Goal: Information Seeking & Learning: Learn about a topic

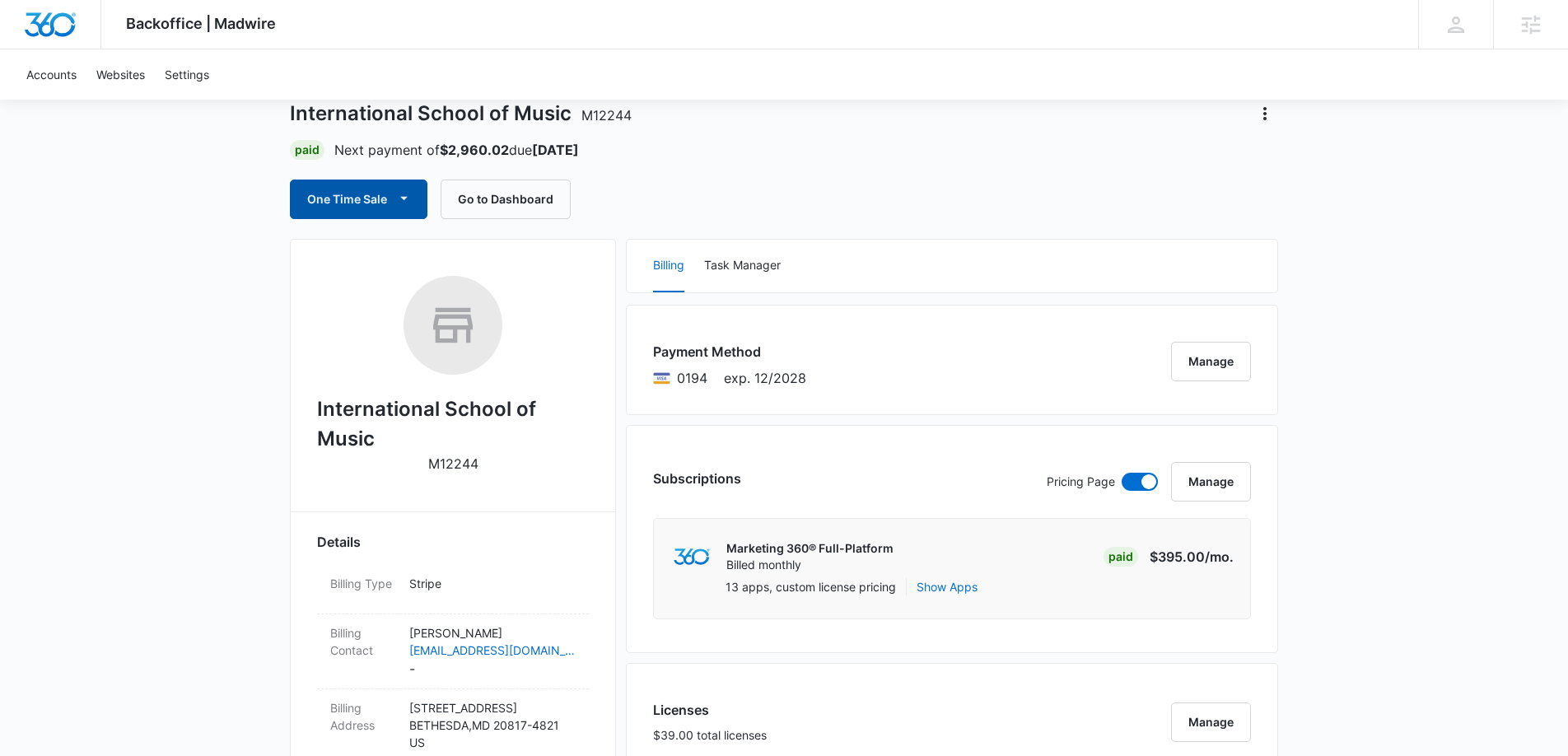
click at [325, 199] on button "One Time Sale" at bounding box center [358, 199] width 137 height 40
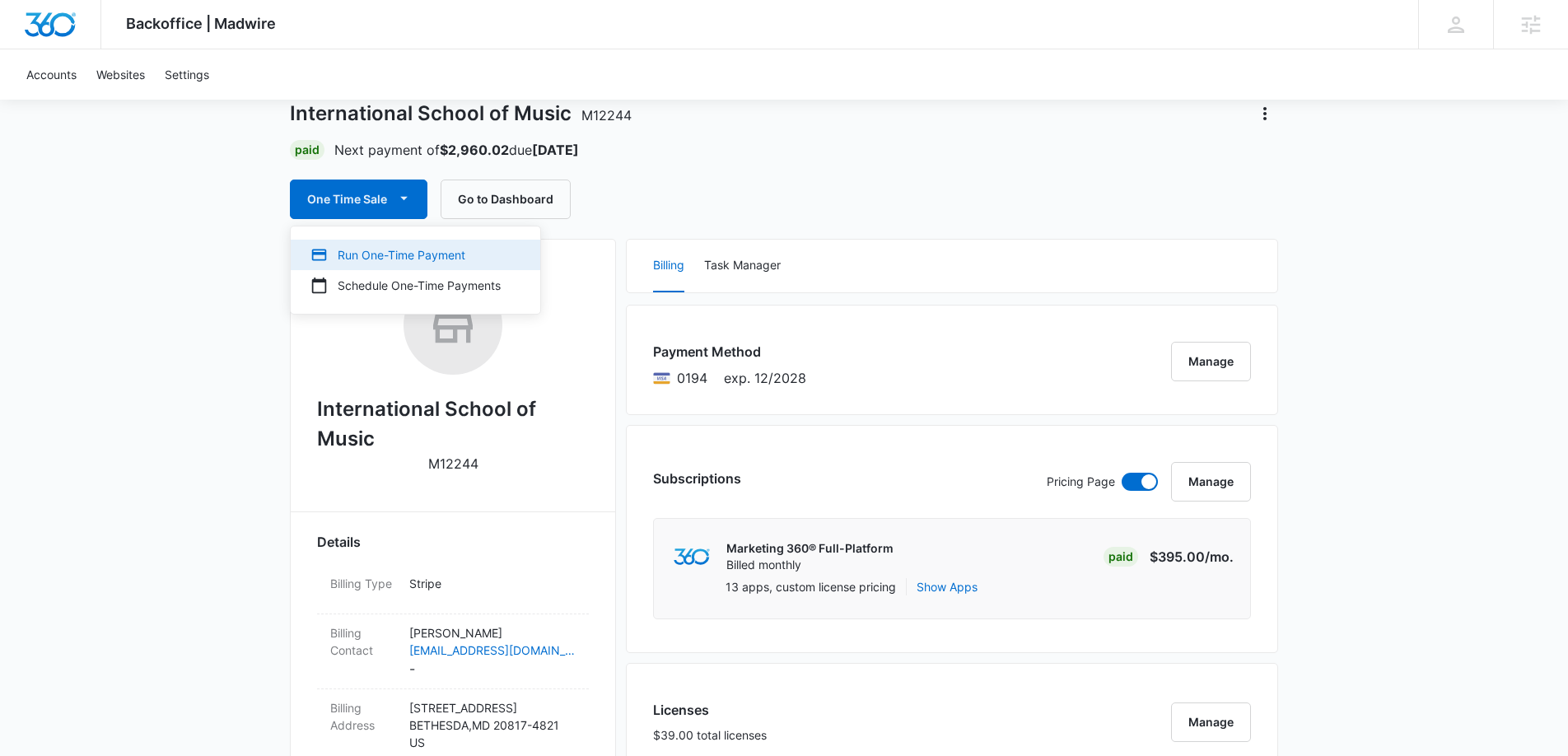
click at [362, 242] on button "Run One-Time Payment" at bounding box center [416, 254] width 250 height 30
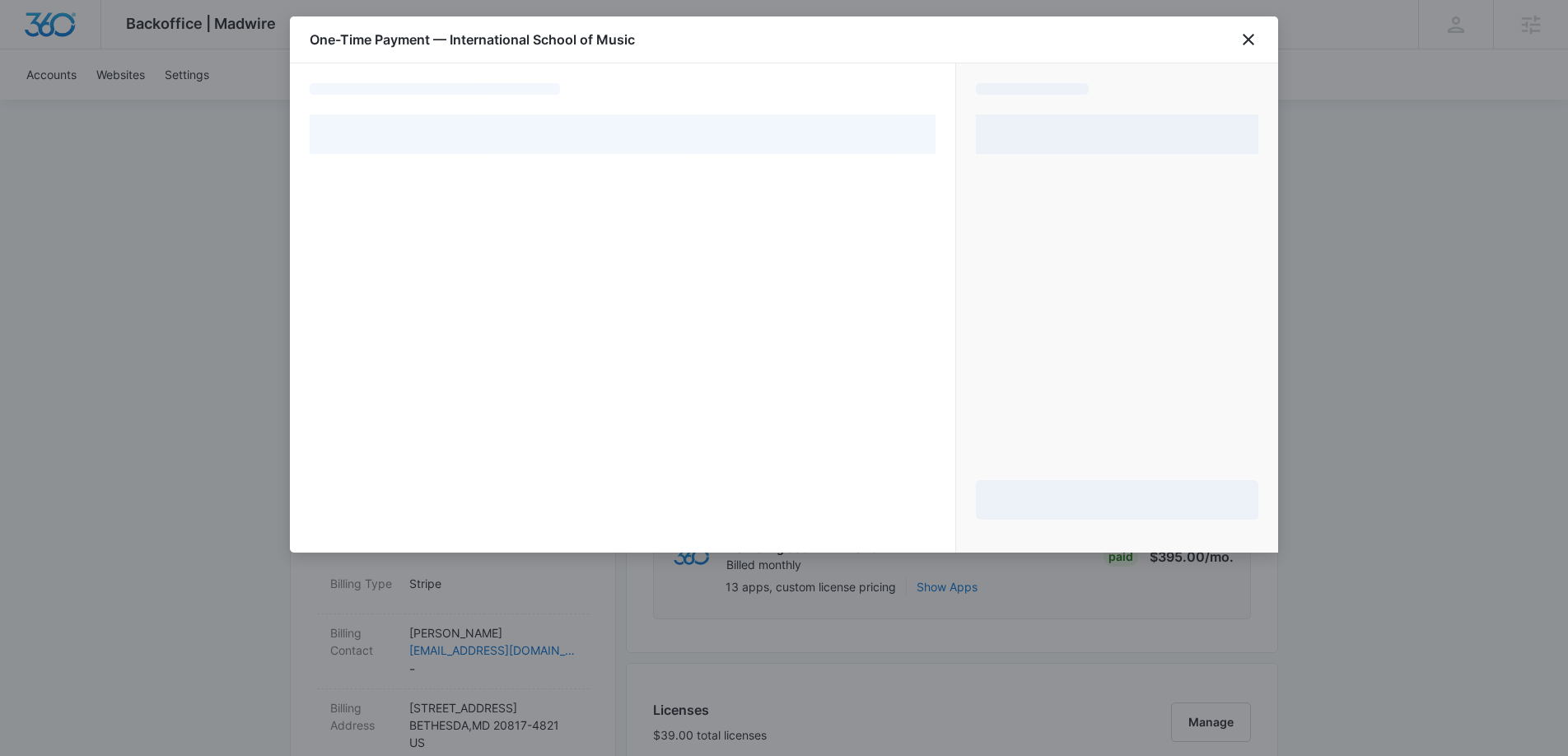
select select "pm_1ONkGBA4n8RTgNjUZOb09EKL"
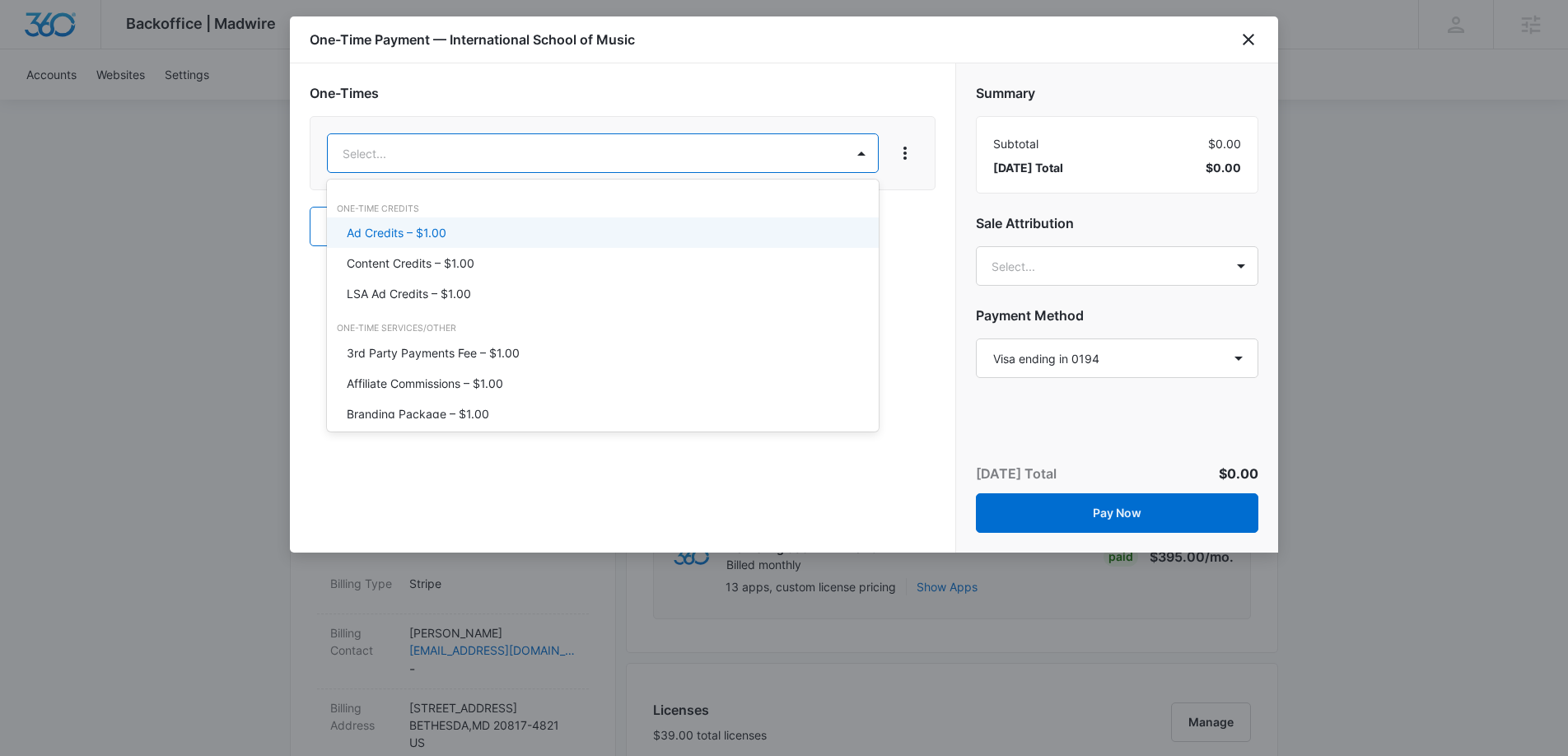
click at [476, 224] on div "Ad Credits – $1.00" at bounding box center [601, 233] width 509 height 18
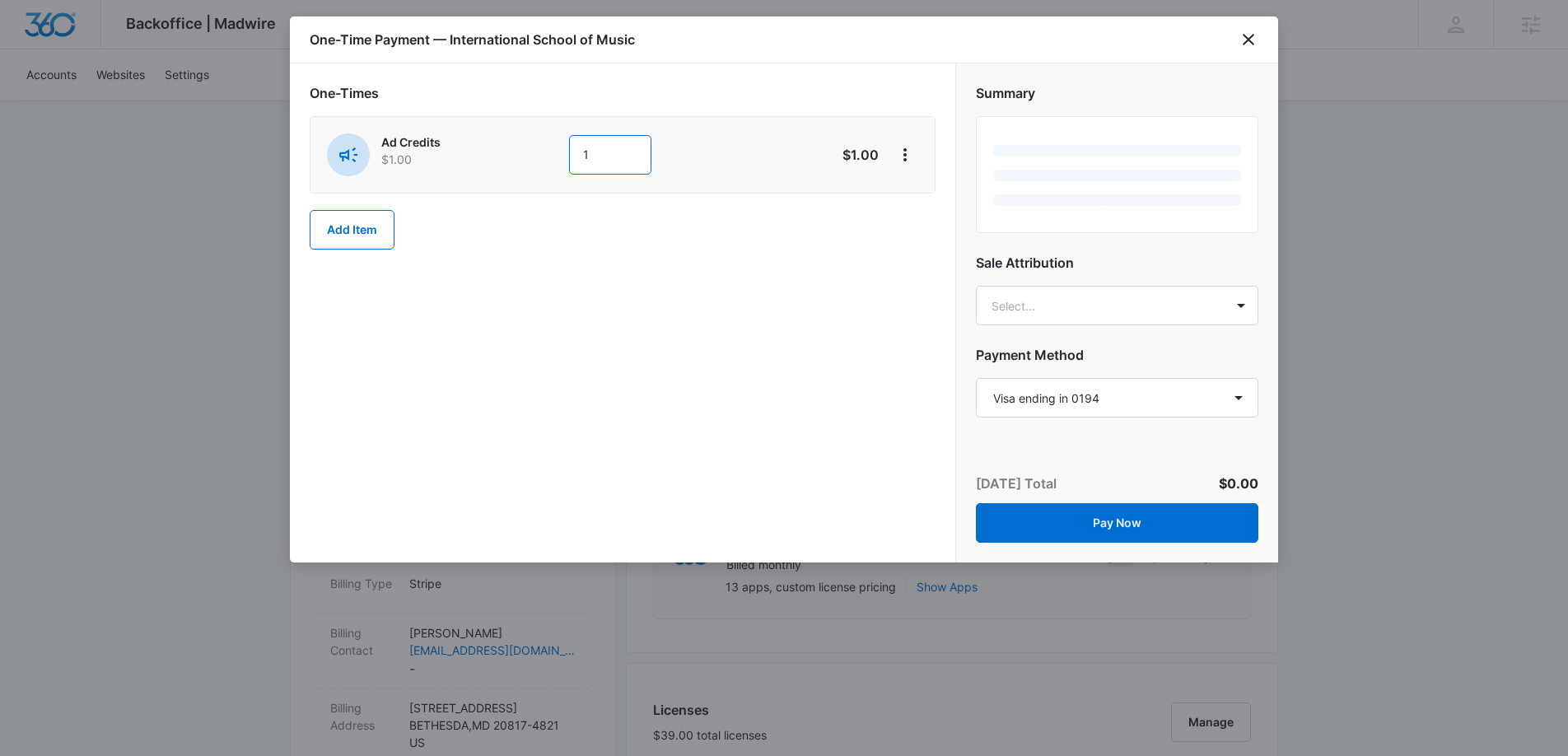
click at [599, 168] on input "1" at bounding box center [610, 154] width 82 height 40
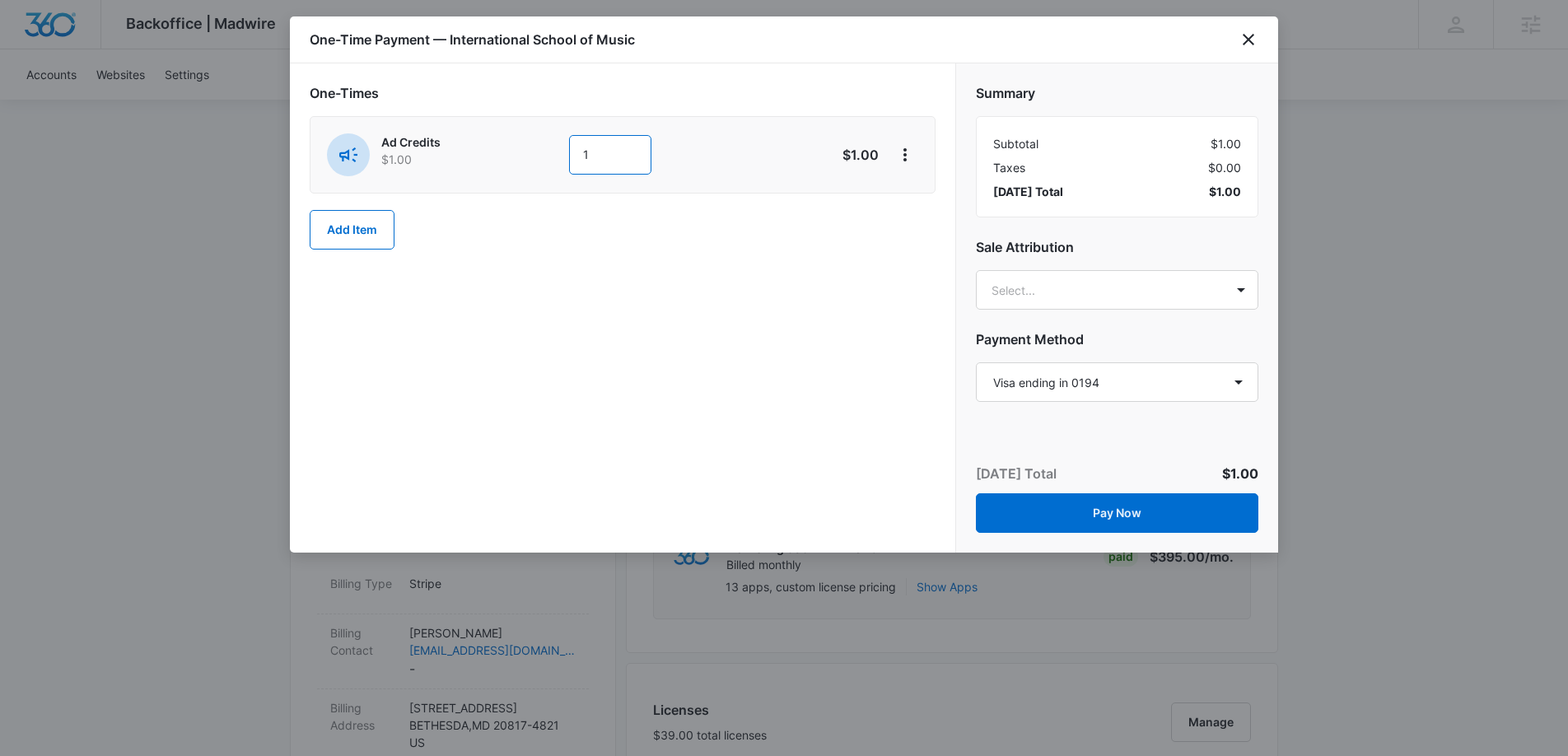
click at [599, 168] on input "1" at bounding box center [610, 154] width 82 height 40
type input "900"
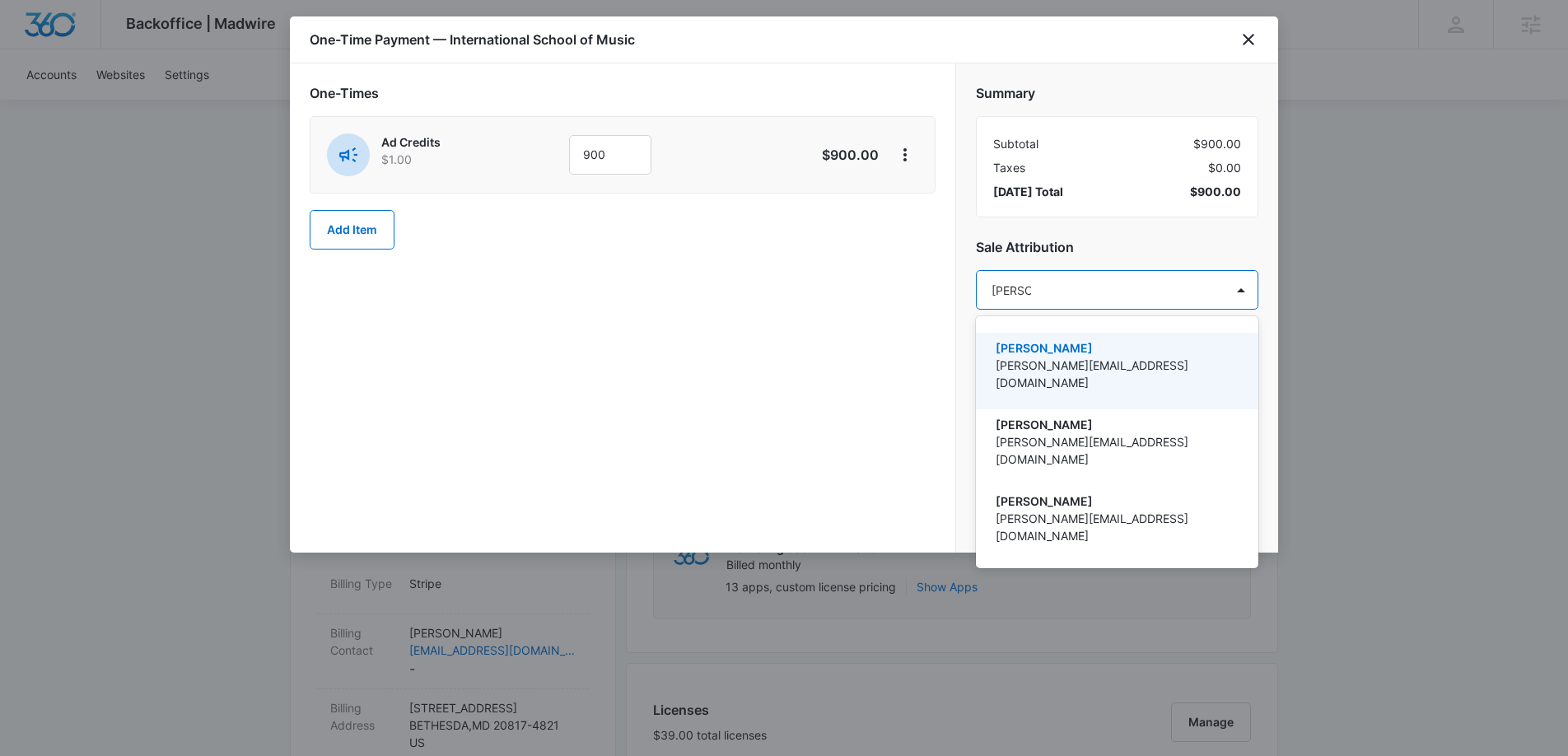
type input "[PERSON_NAME]"
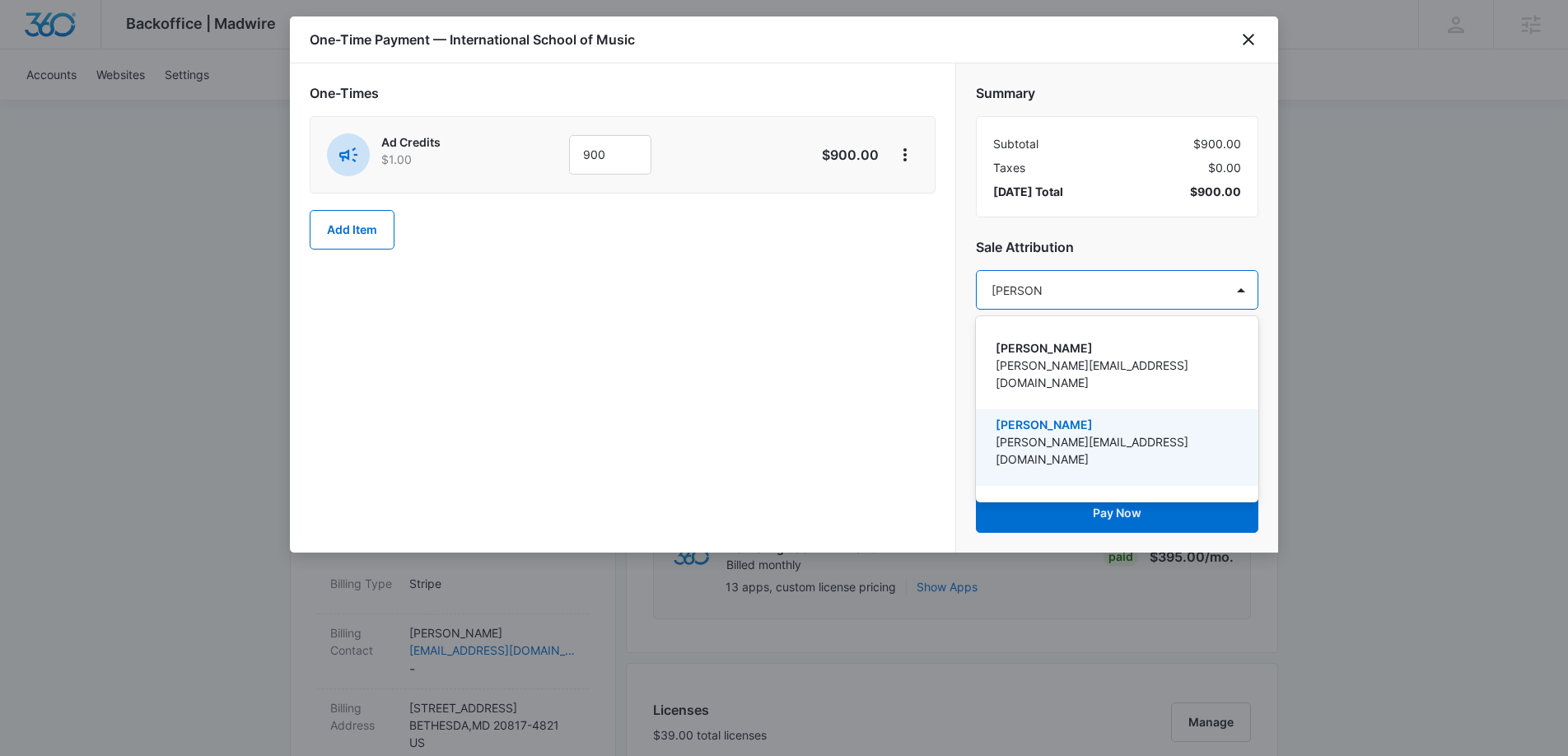
click at [1067, 433] on p "[PERSON_NAME][EMAIL_ADDRESS][DOMAIN_NAME]" at bounding box center [1115, 450] width 239 height 35
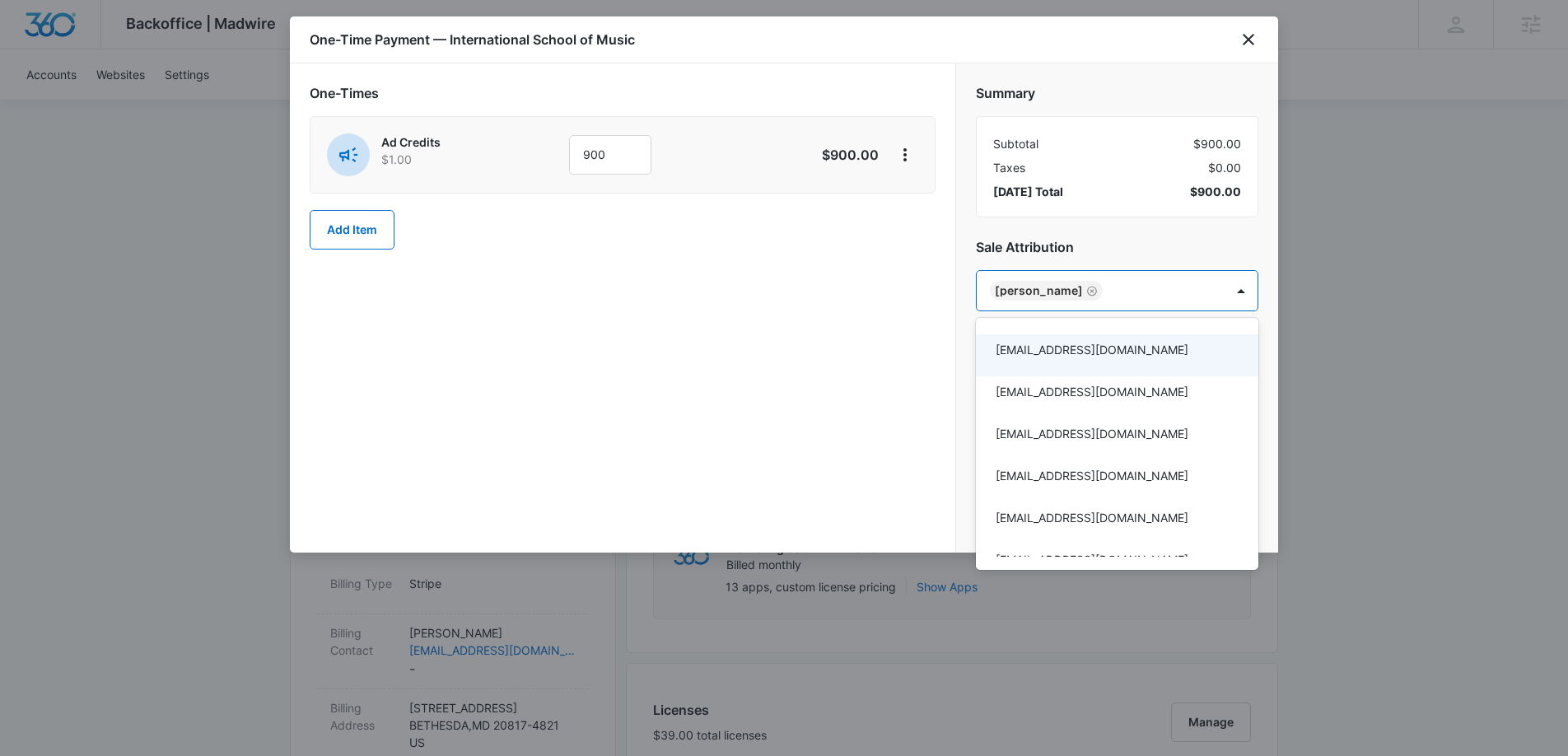
click at [789, 317] on div at bounding box center [784, 378] width 1568 height 756
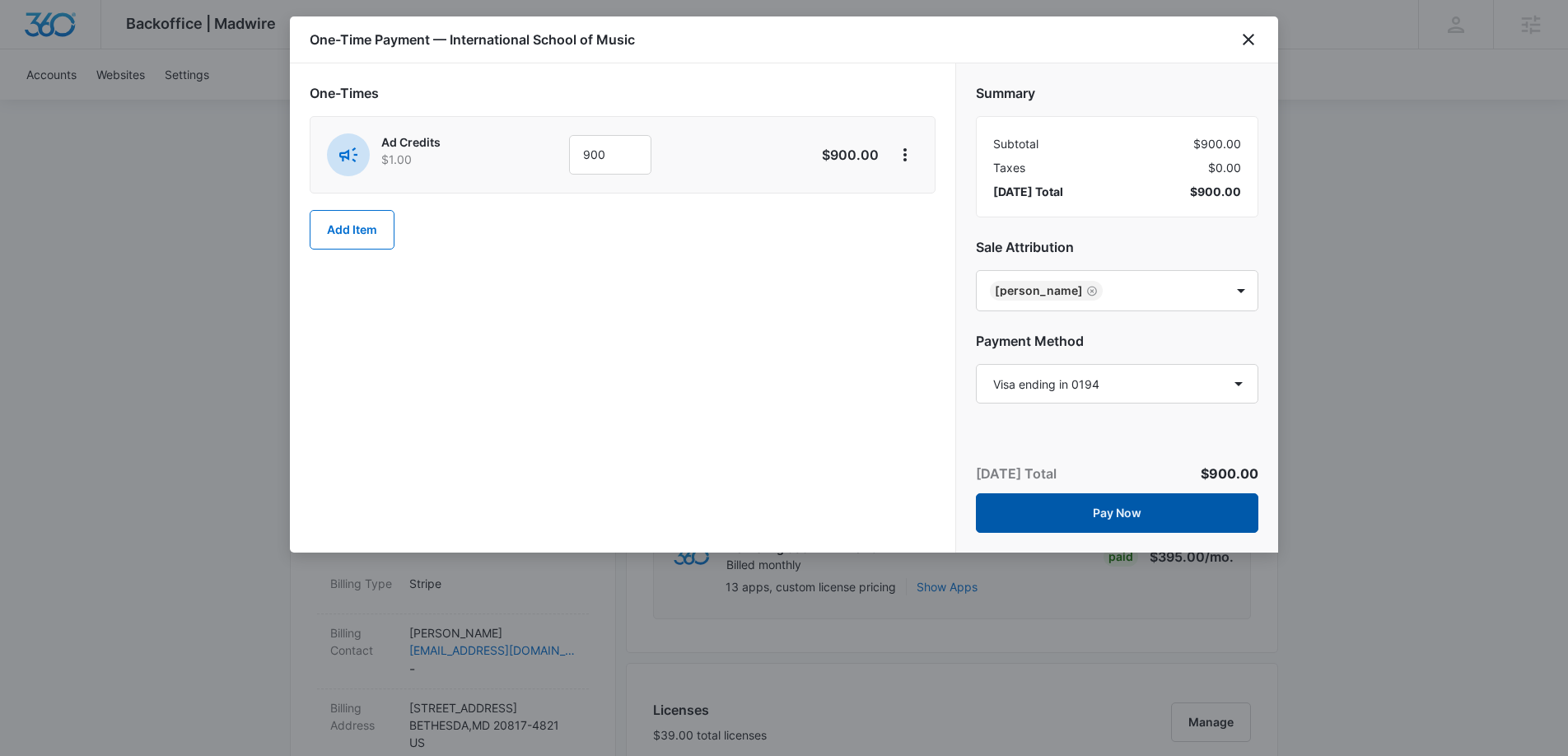
click at [1041, 503] on button "Pay Now" at bounding box center [1117, 513] width 283 height 40
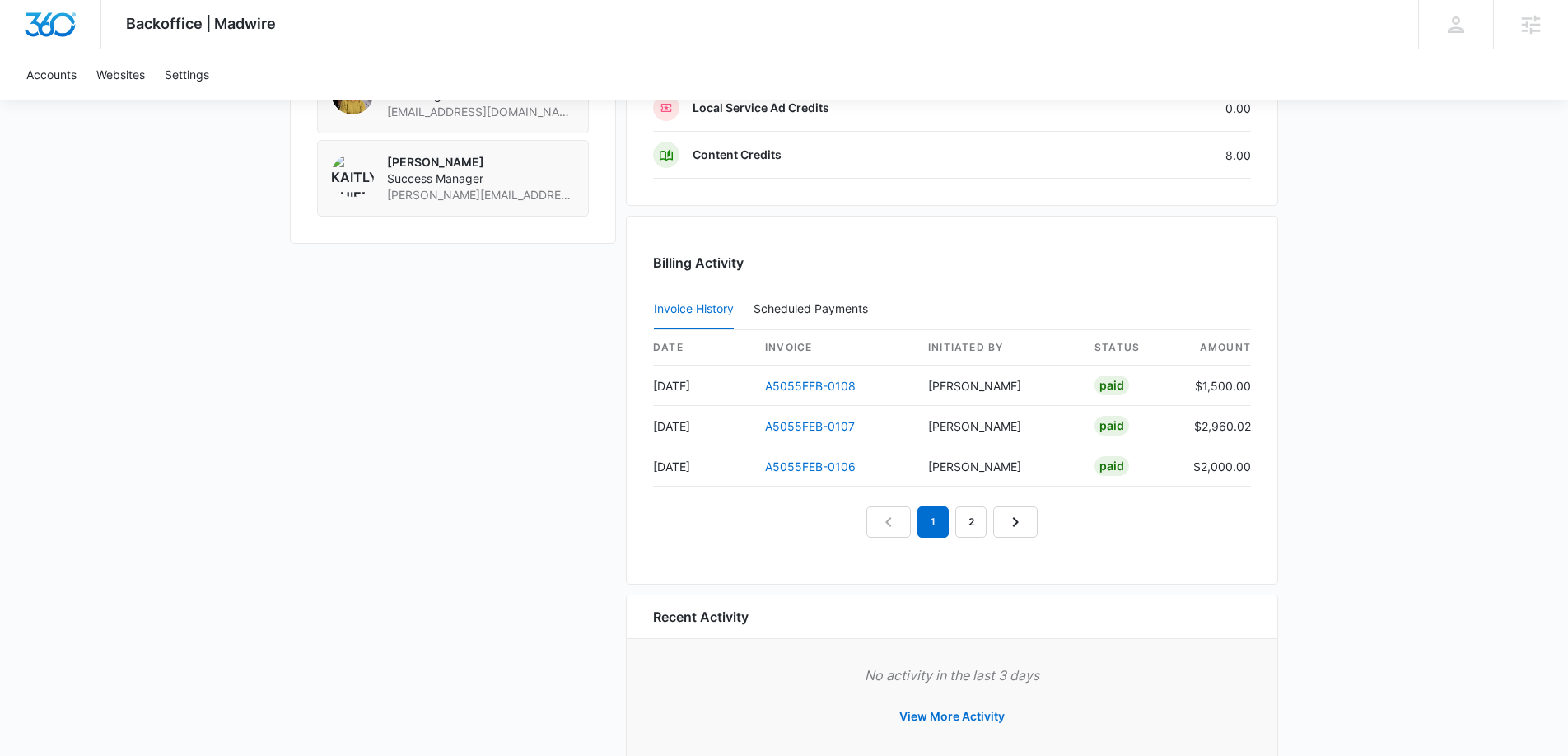
scroll to position [1500, 0]
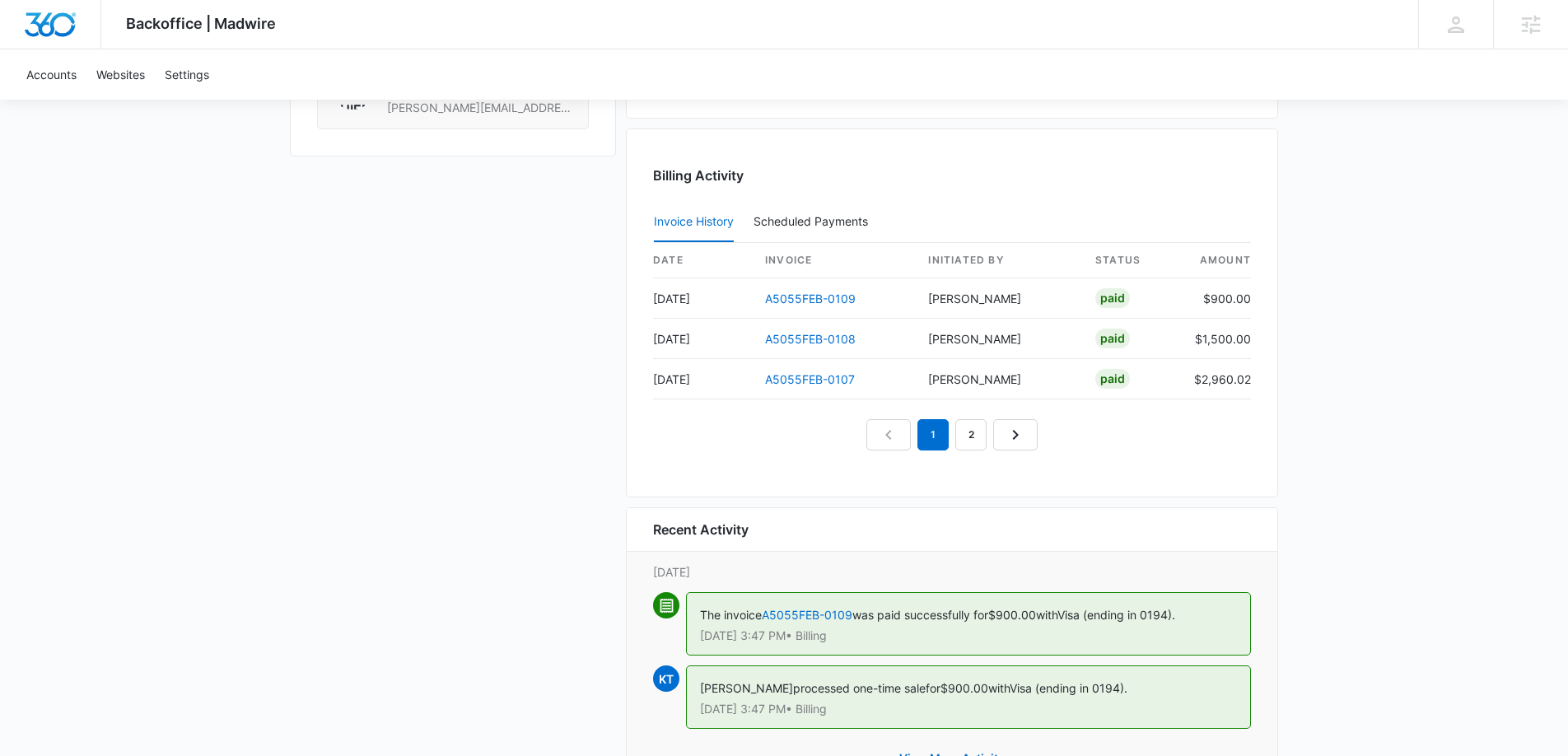
scroll to position [1630, 0]
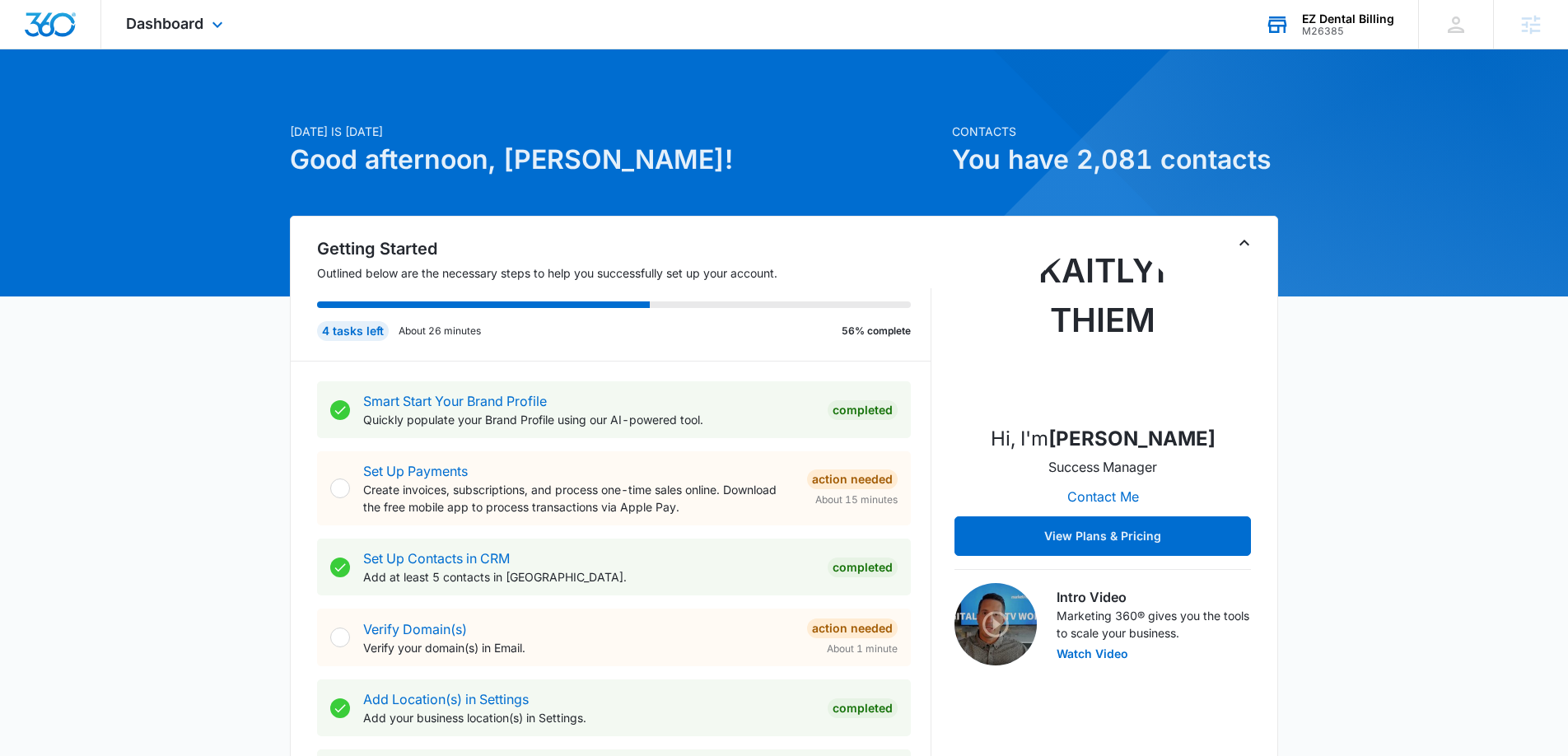
click at [1330, 21] on div "EZ Dental Billing" at bounding box center [1348, 19] width 92 height 13
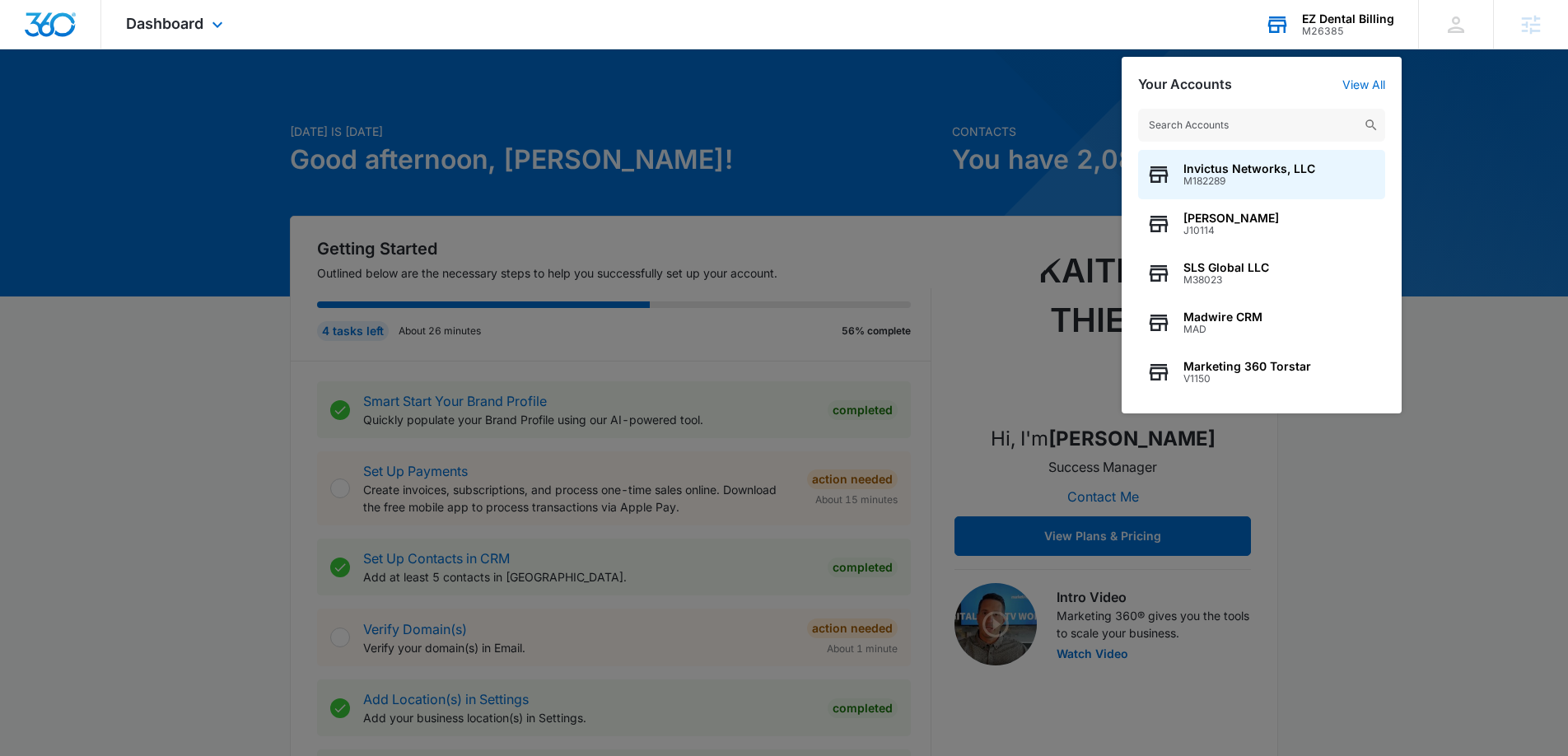
click at [1245, 122] on input "text" at bounding box center [1261, 125] width 247 height 33
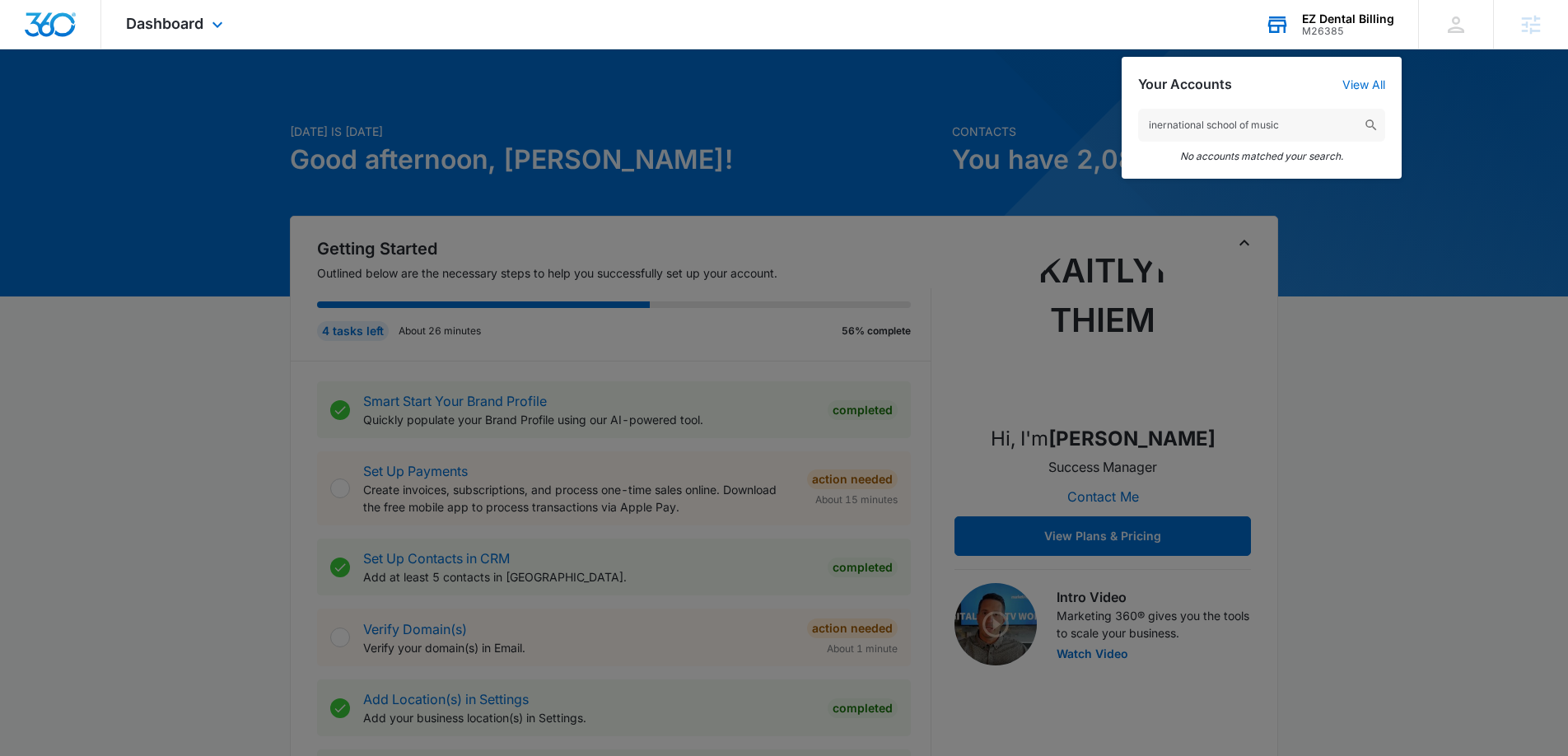
click at [1180, 125] on input "inernational school of music" at bounding box center [1261, 125] width 247 height 33
click at [1157, 123] on input "inernational school of music" at bounding box center [1261, 125] width 247 height 33
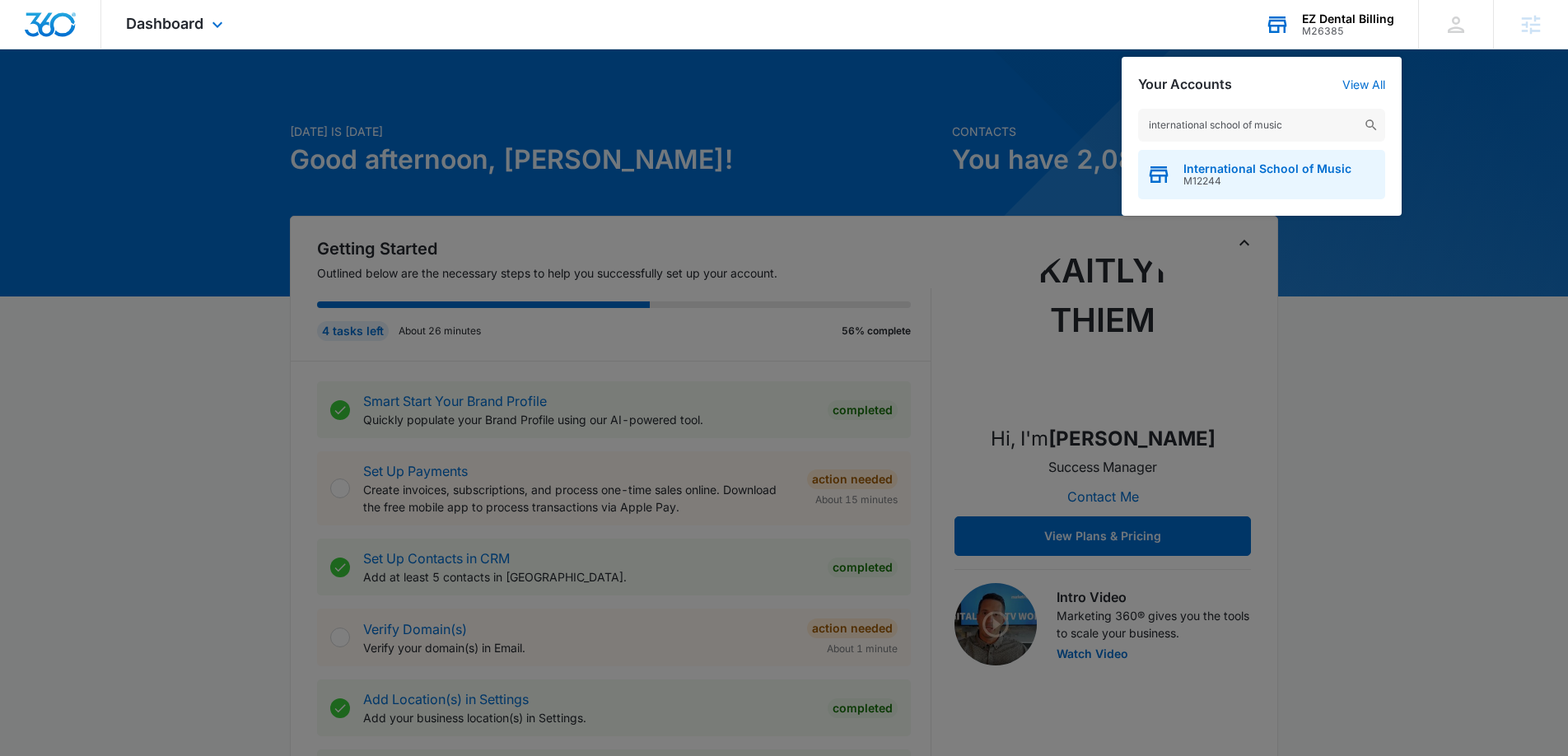
type input "international school of music"
click at [1236, 168] on span "International School of Music" at bounding box center [1268, 168] width 168 height 13
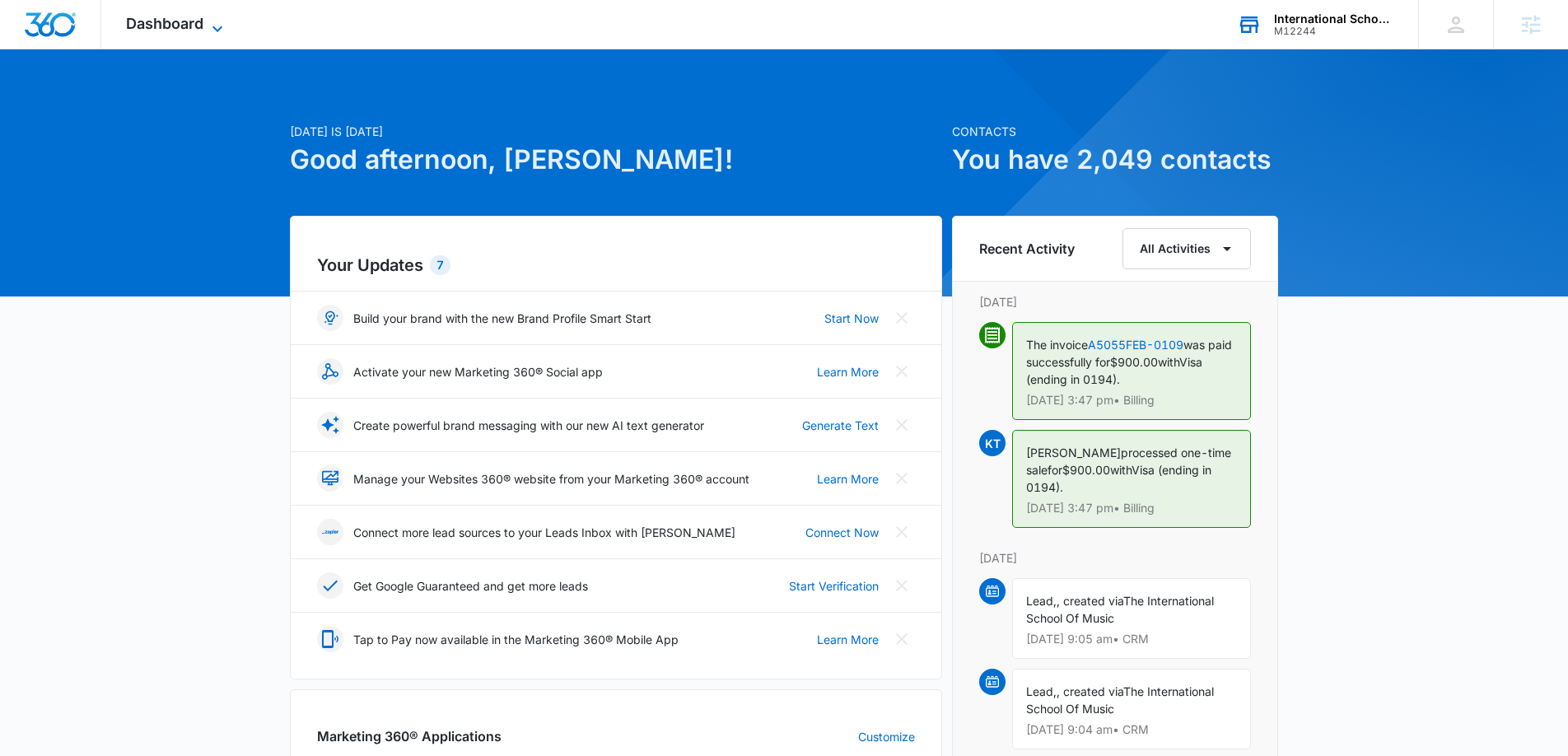
click at [189, 29] on span "Dashboard" at bounding box center [164, 24] width 77 height 18
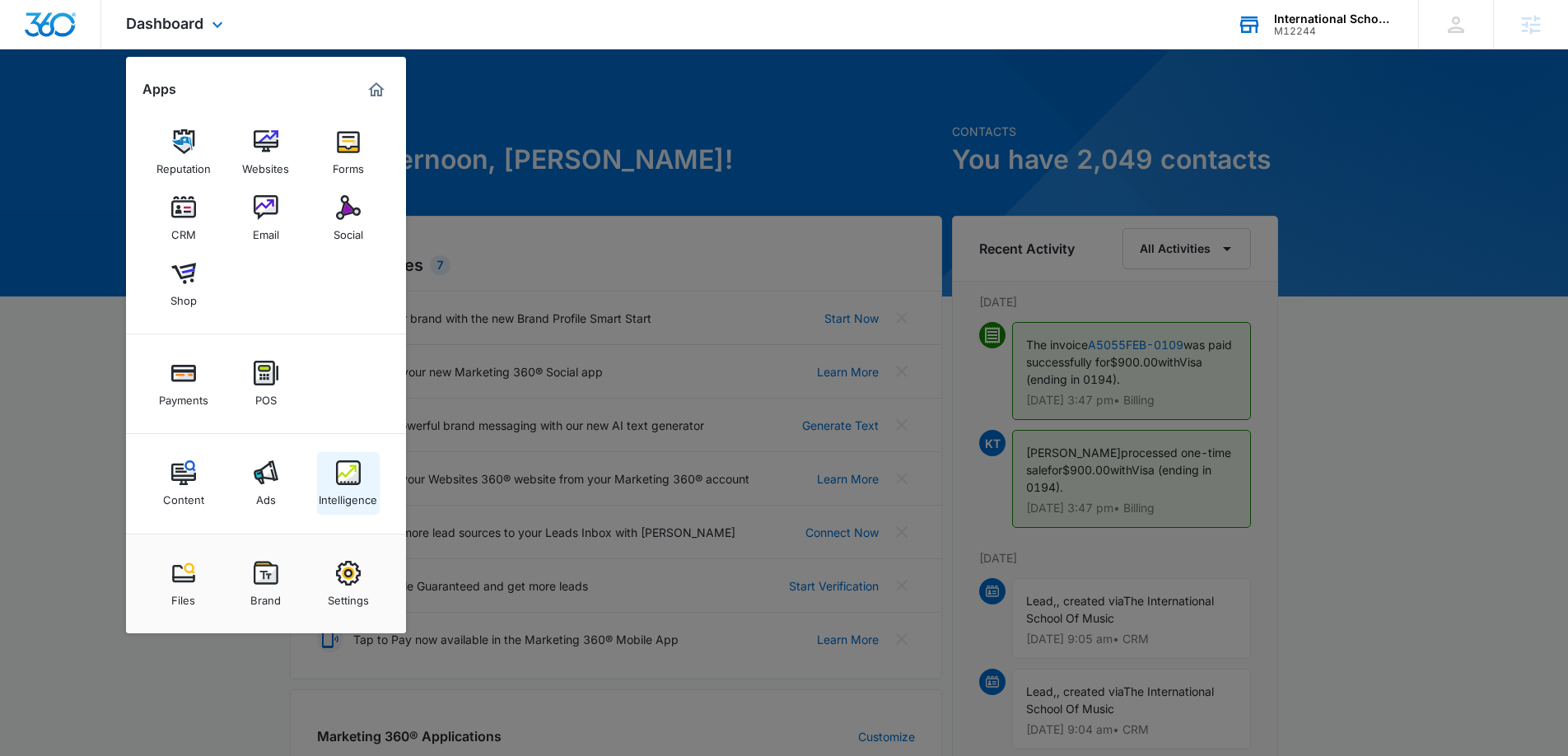
click at [339, 491] on div "Intelligence" at bounding box center [348, 495] width 59 height 21
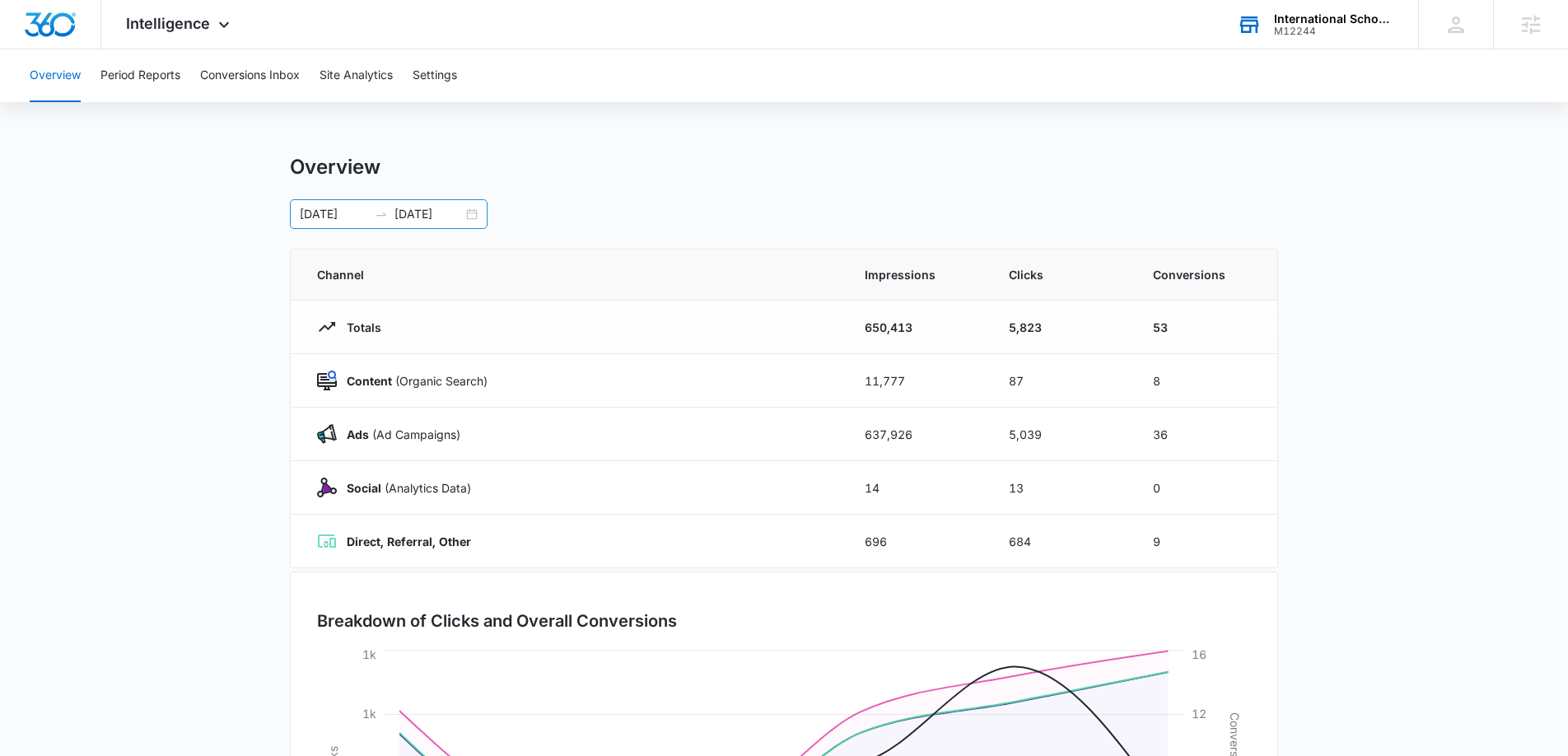
click at [466, 211] on div "10/07/2025 10/12/2025" at bounding box center [388, 214] width 198 height 29
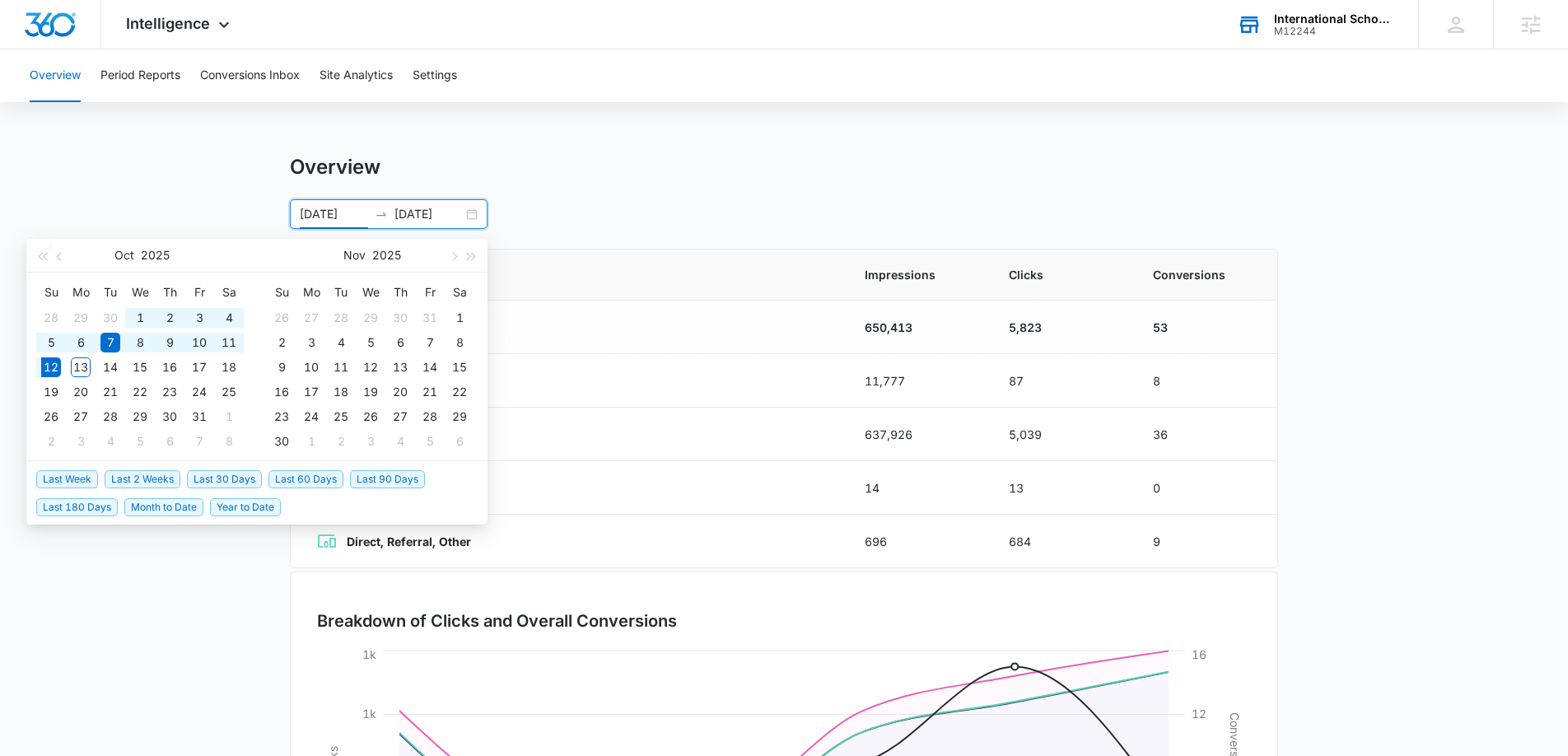
click at [228, 472] on span "Last 30 Days" at bounding box center [224, 479] width 75 height 18
type input "09/12/2025"
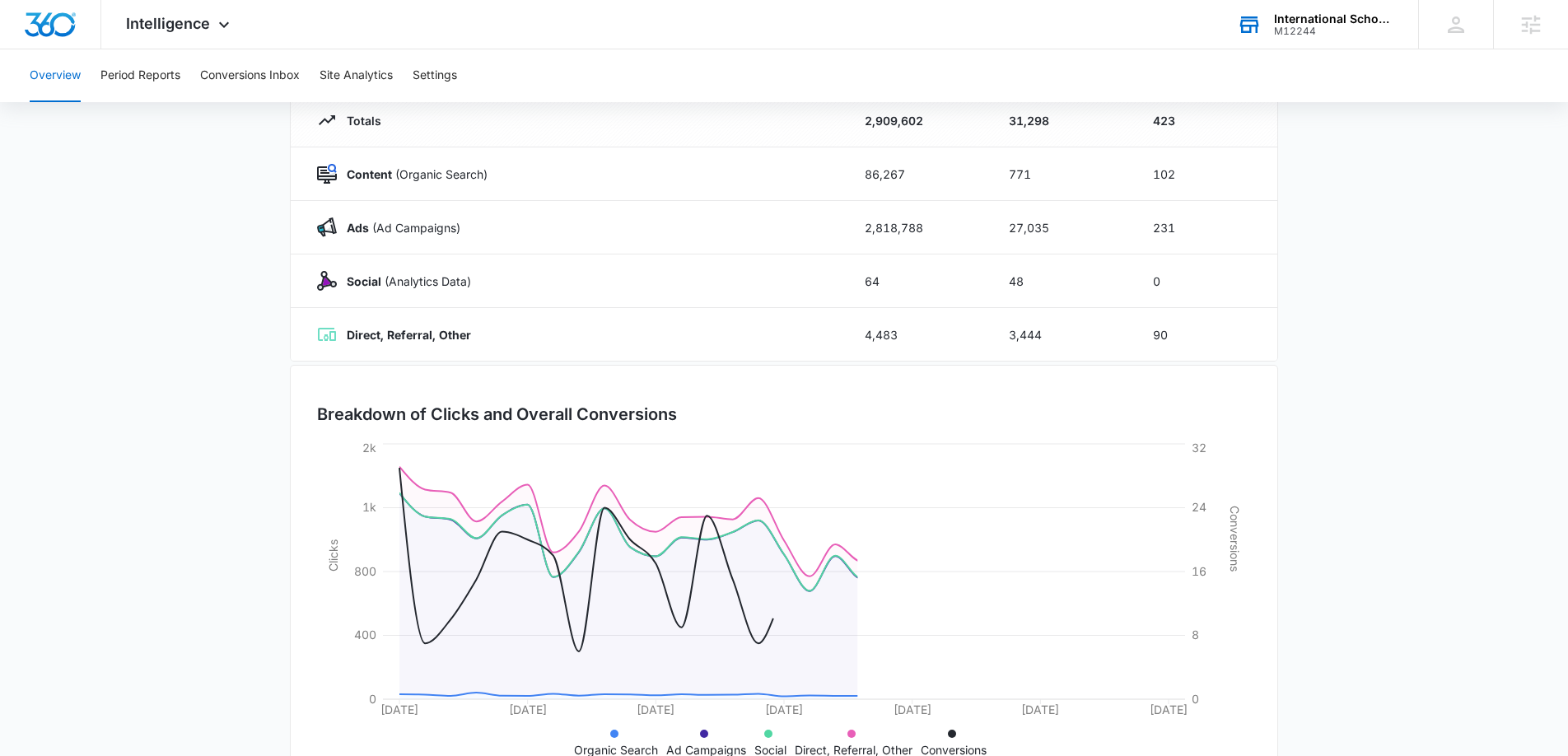
scroll to position [263, 0]
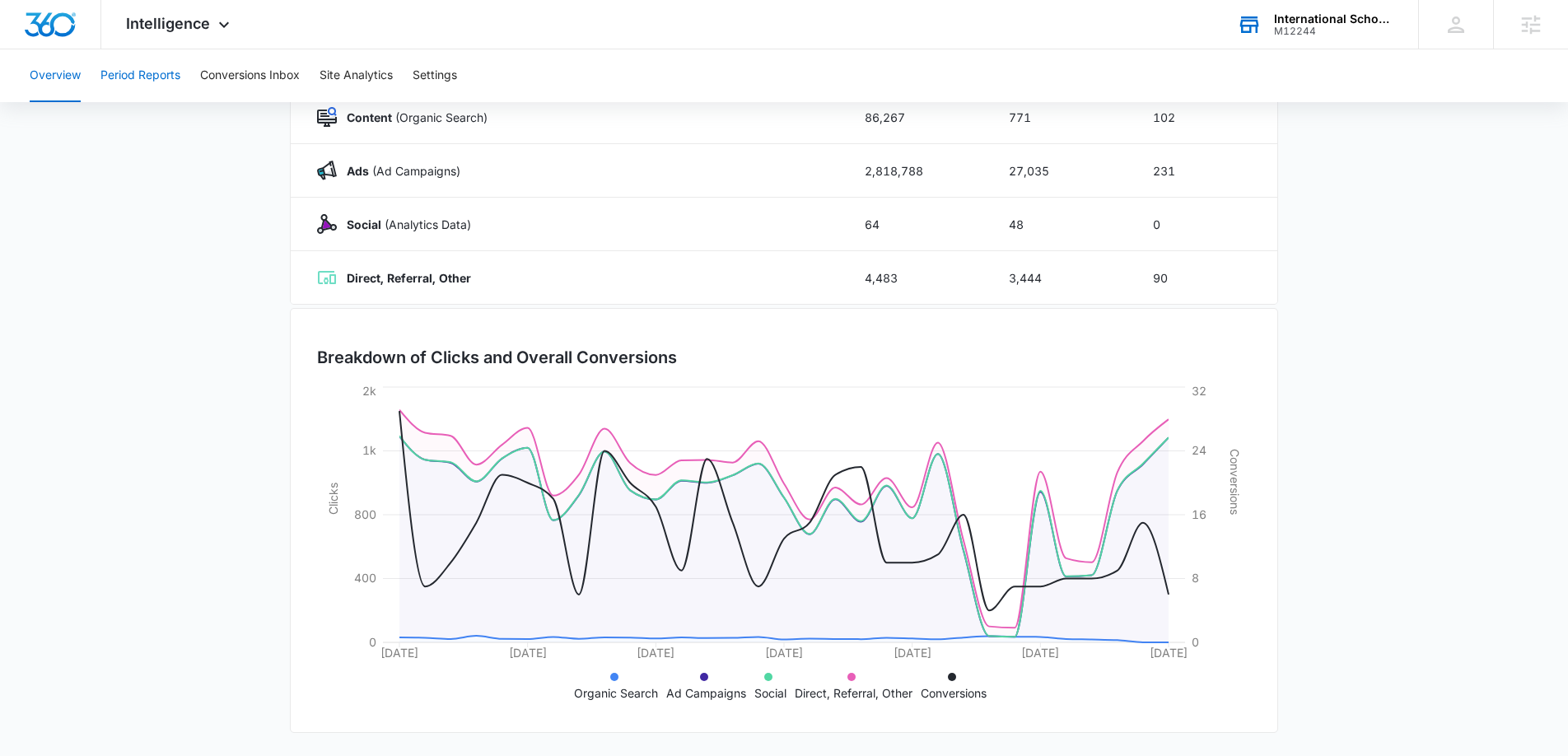
click at [172, 65] on button "Period Reports" at bounding box center [140, 75] width 80 height 52
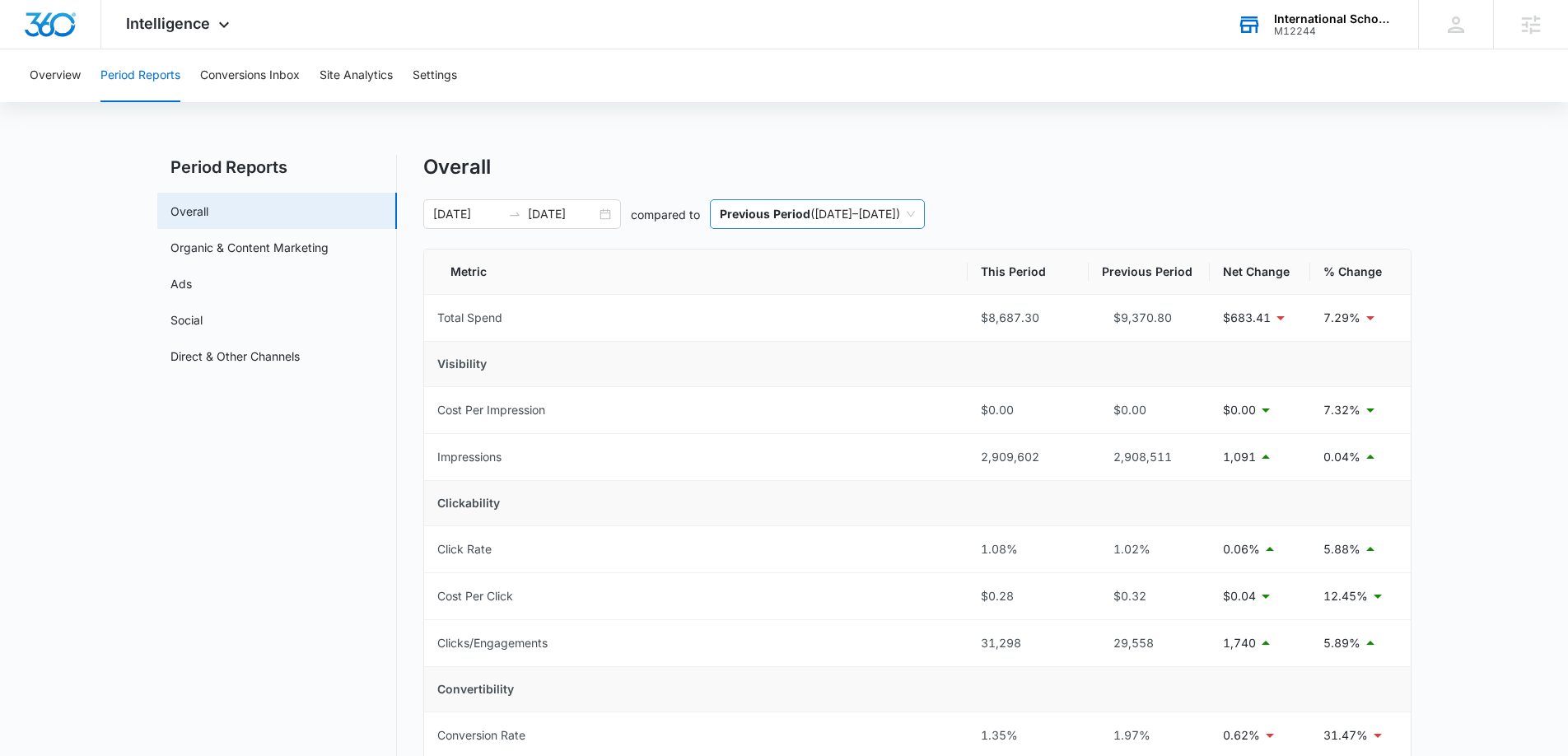
click at [797, 218] on p "Previous Period" at bounding box center [765, 214] width 90 height 14
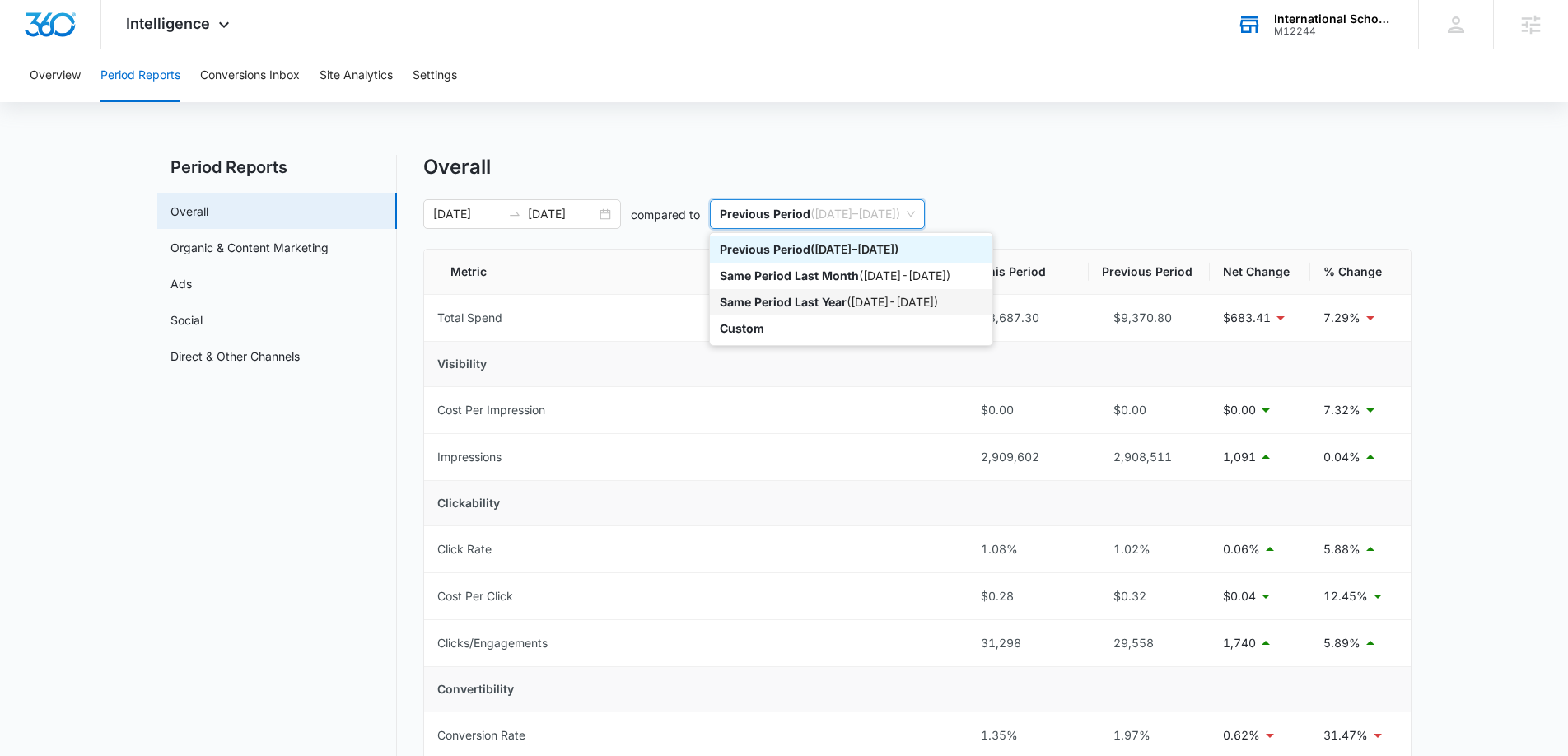
click at [750, 308] on p "Same Period Last Year" at bounding box center [783, 302] width 127 height 14
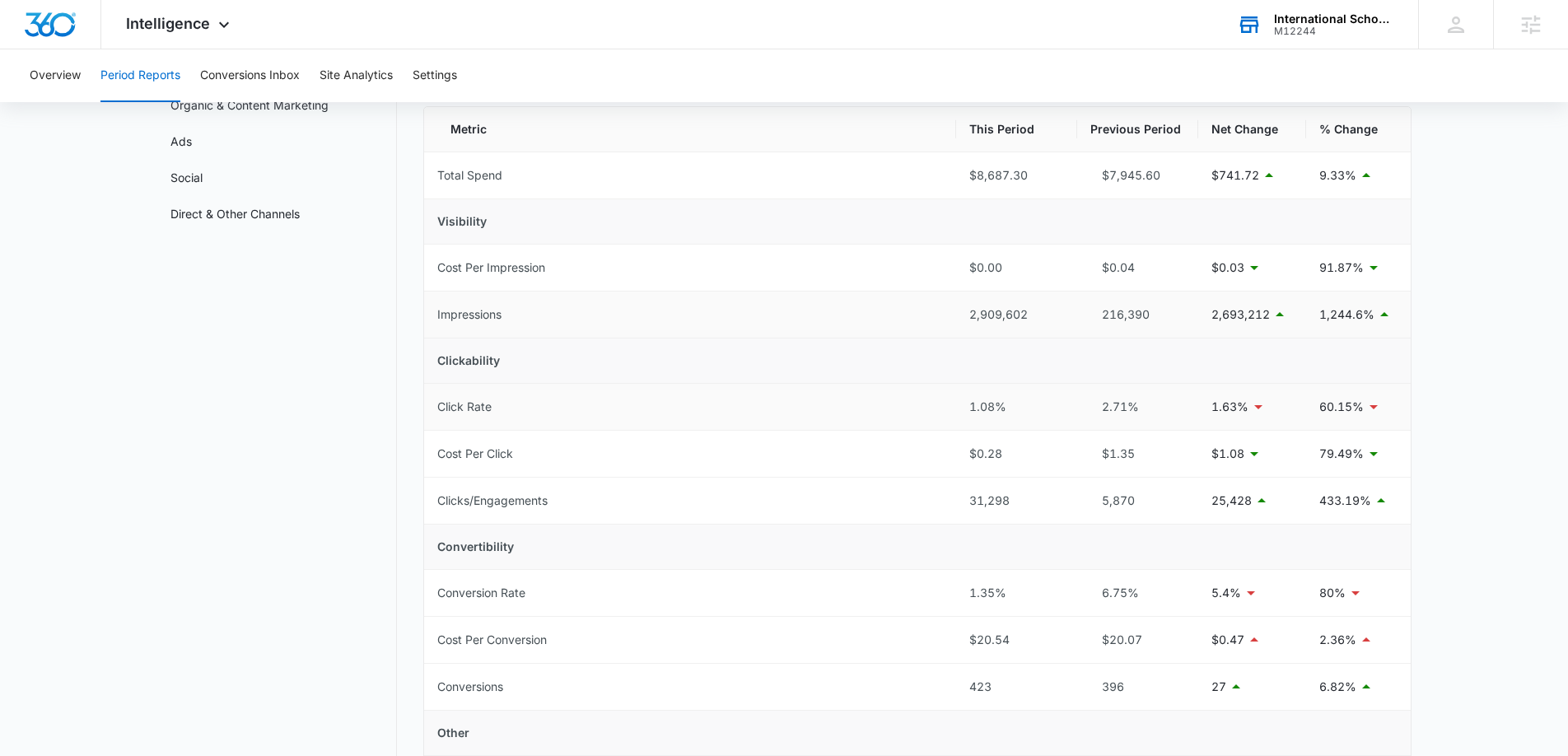
scroll to position [142, 0]
click at [192, 144] on link "Ads" at bounding box center [181, 143] width 21 height 18
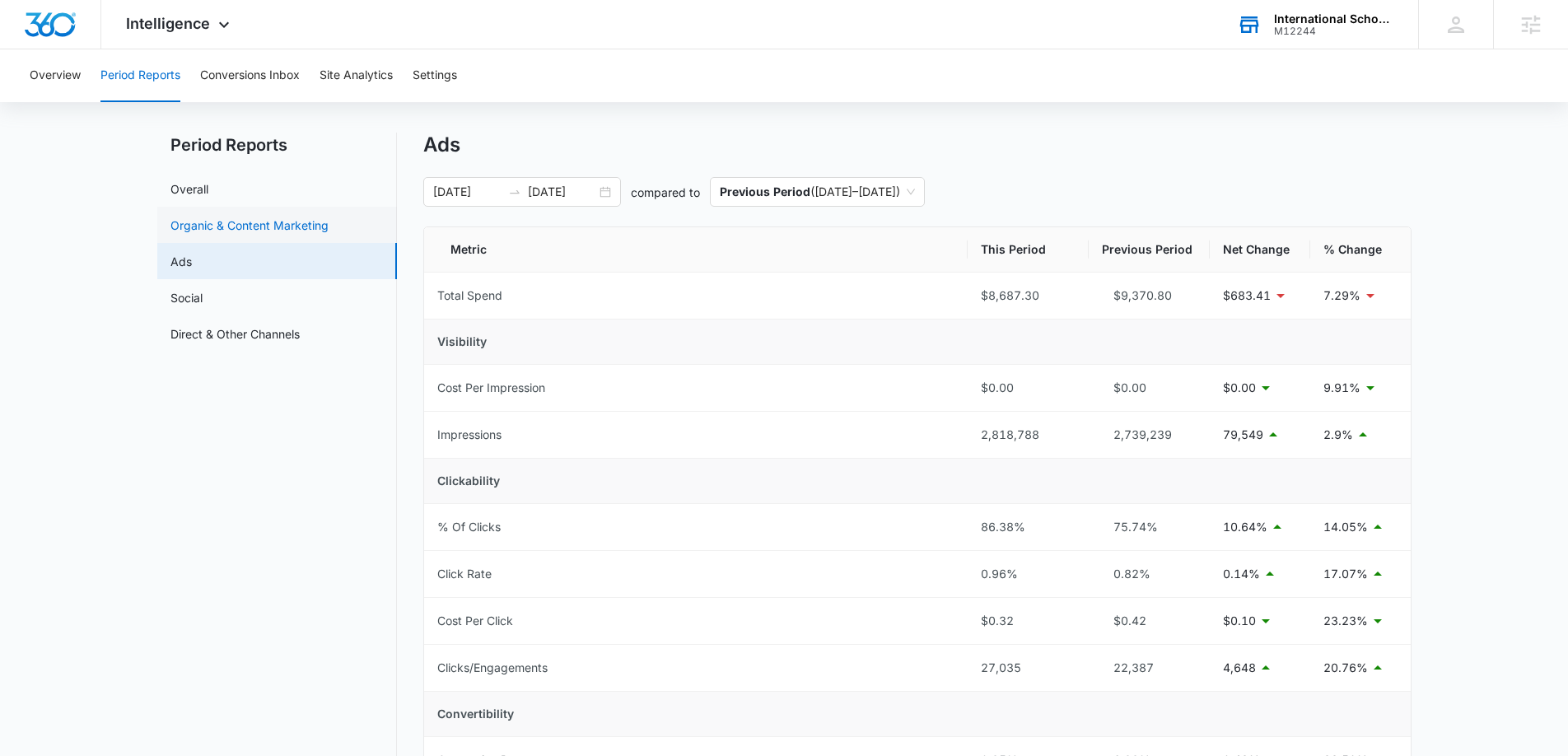
scroll to position [9, 0]
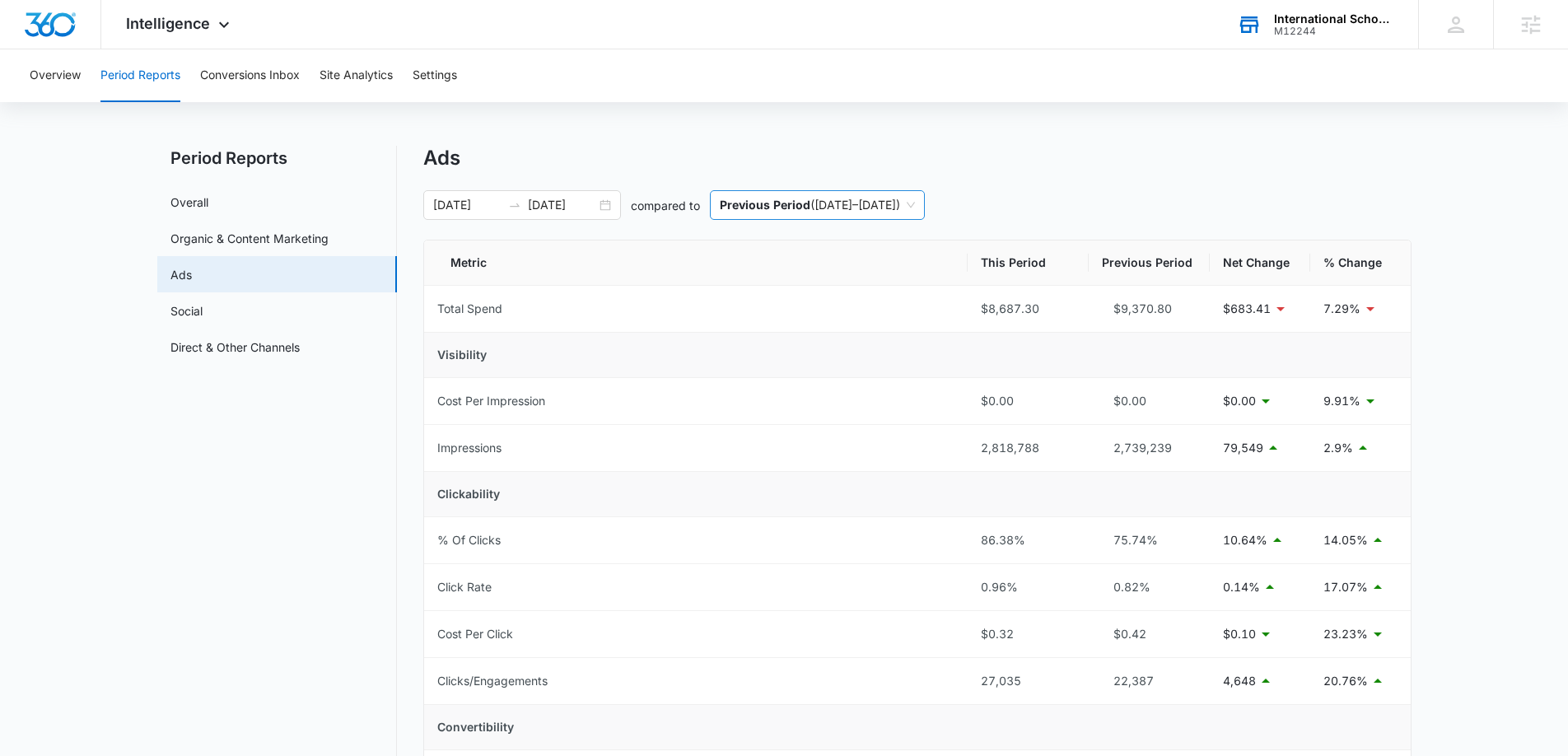
click at [792, 194] on span "Previous Period ( 08/12/2025 – 09/11/2025 )" at bounding box center [817, 206] width 195 height 28
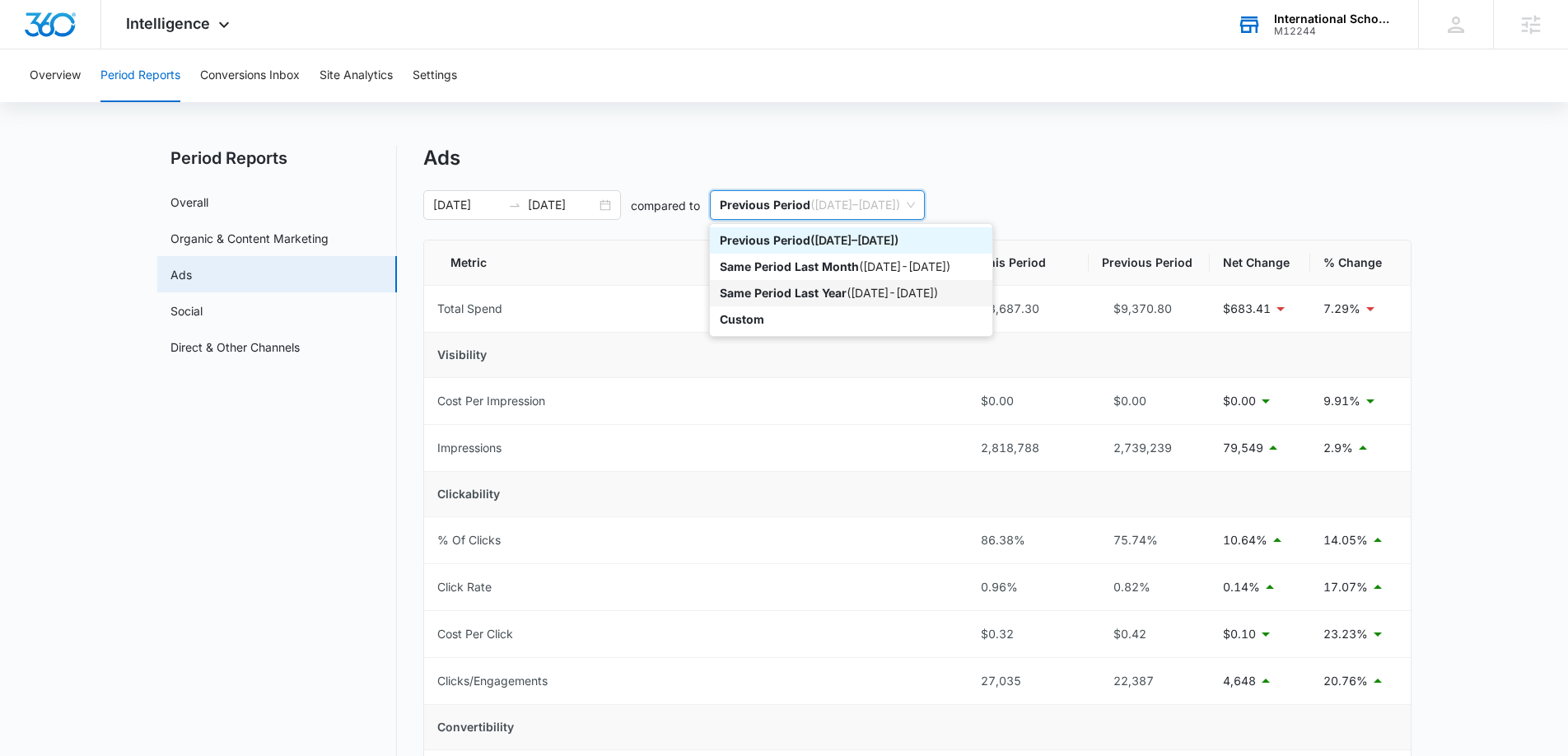
click at [739, 296] on p "Same Period Last Year" at bounding box center [783, 292] width 127 height 14
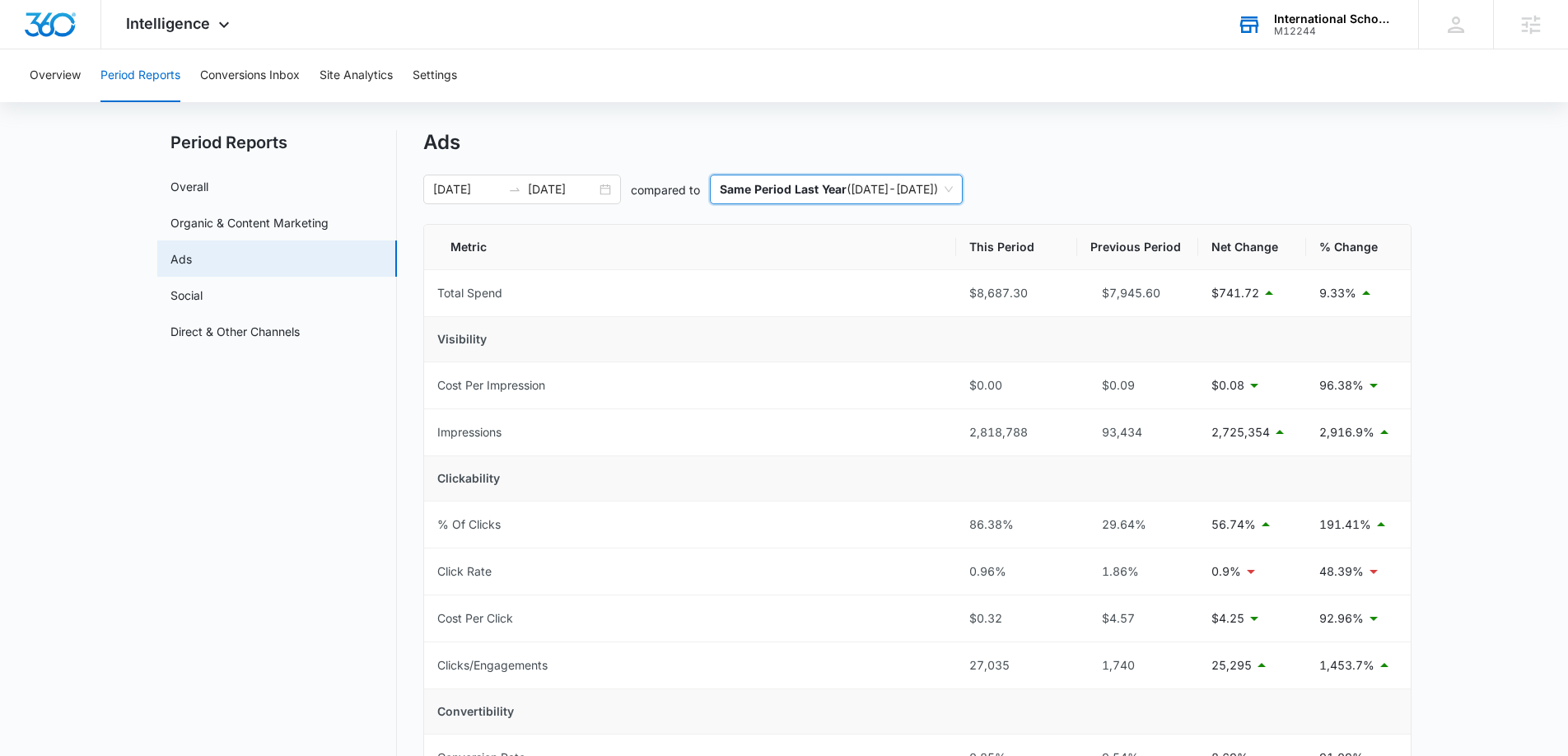
scroll to position [10, 0]
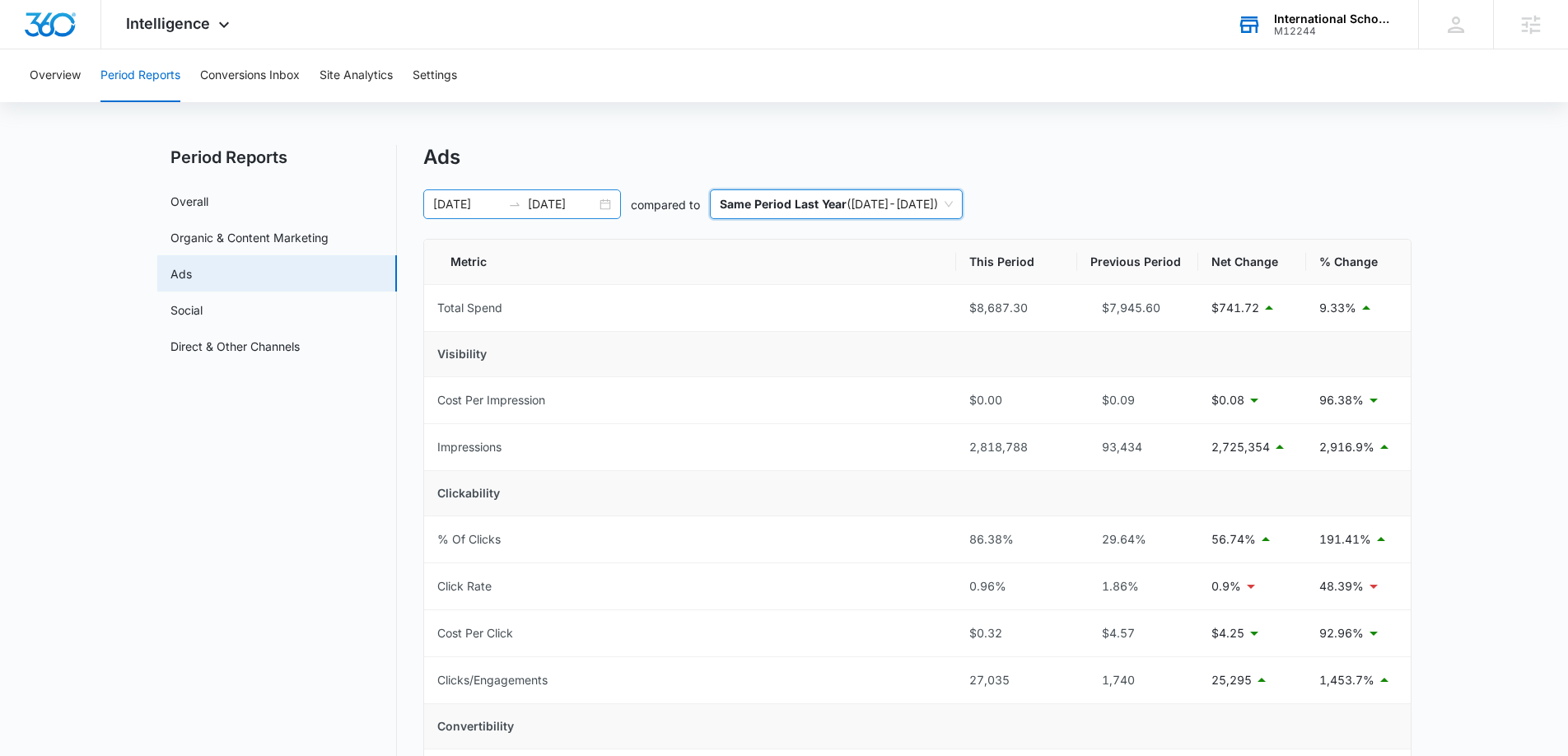
click at [612, 210] on div "09/12/2025 10/12/2025" at bounding box center [522, 204] width 198 height 29
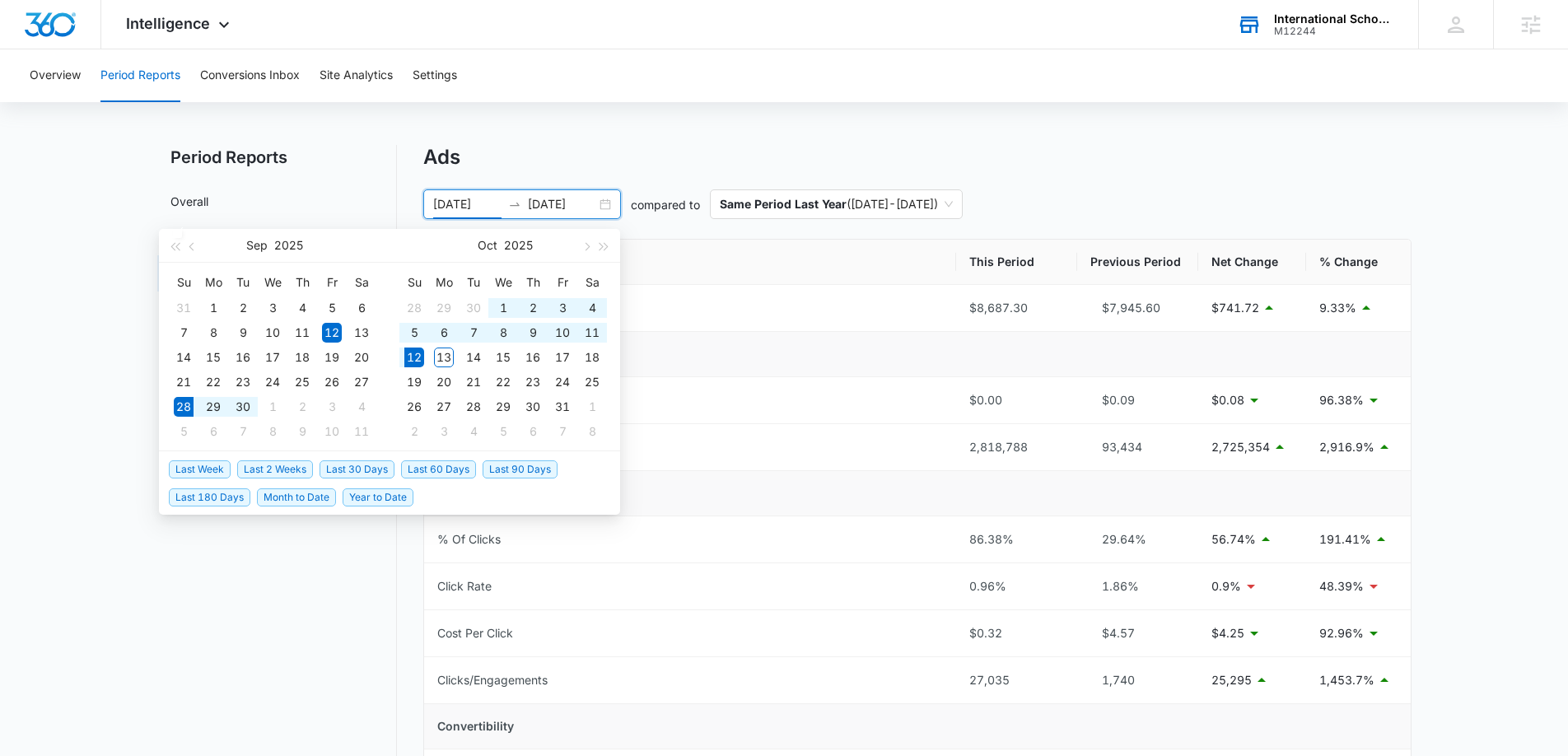
click at [277, 468] on span "Last 2 Weeks" at bounding box center [275, 469] width 75 height 18
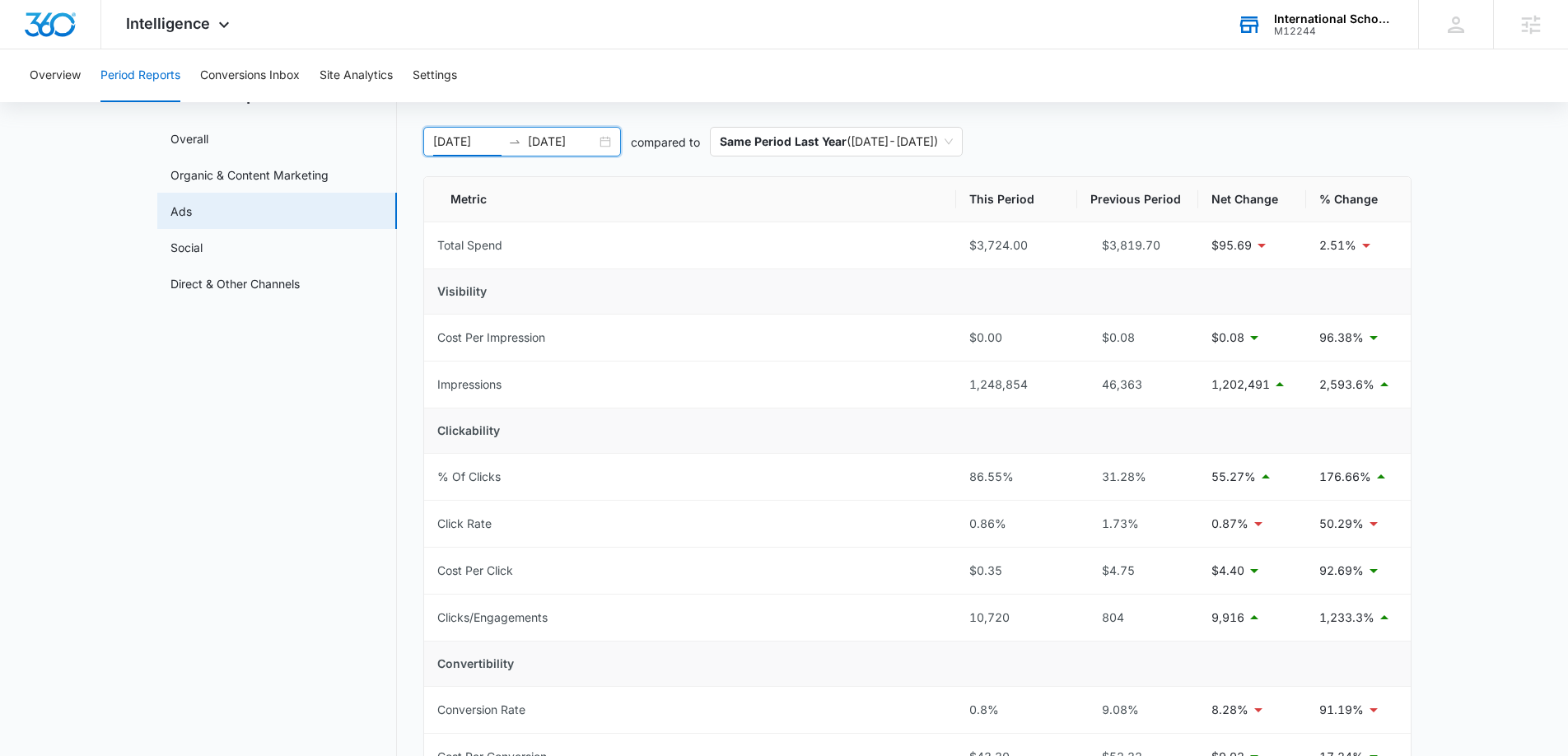
scroll to position [33, 0]
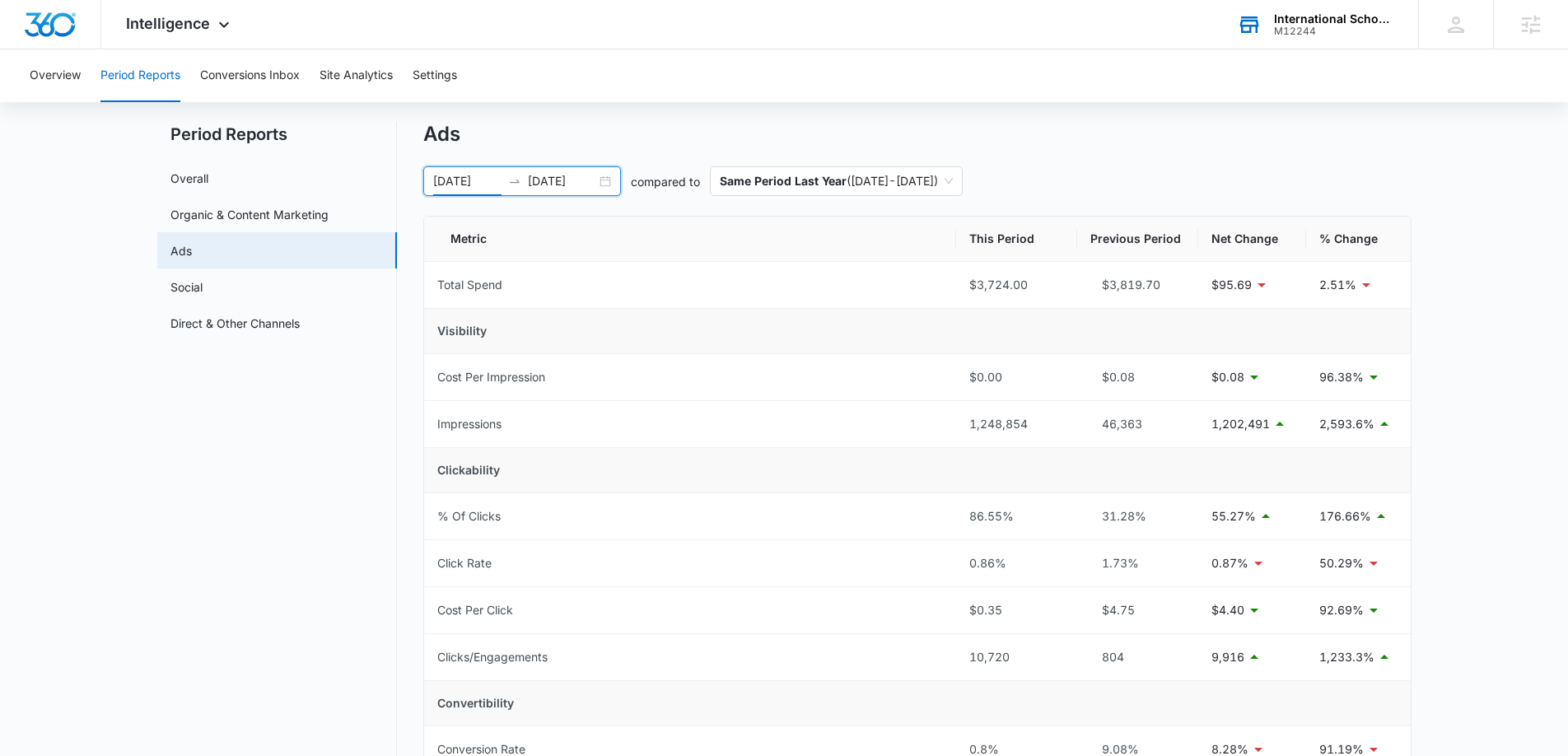
click at [602, 175] on div "09/28/2025 10/12/2025" at bounding box center [522, 181] width 198 height 29
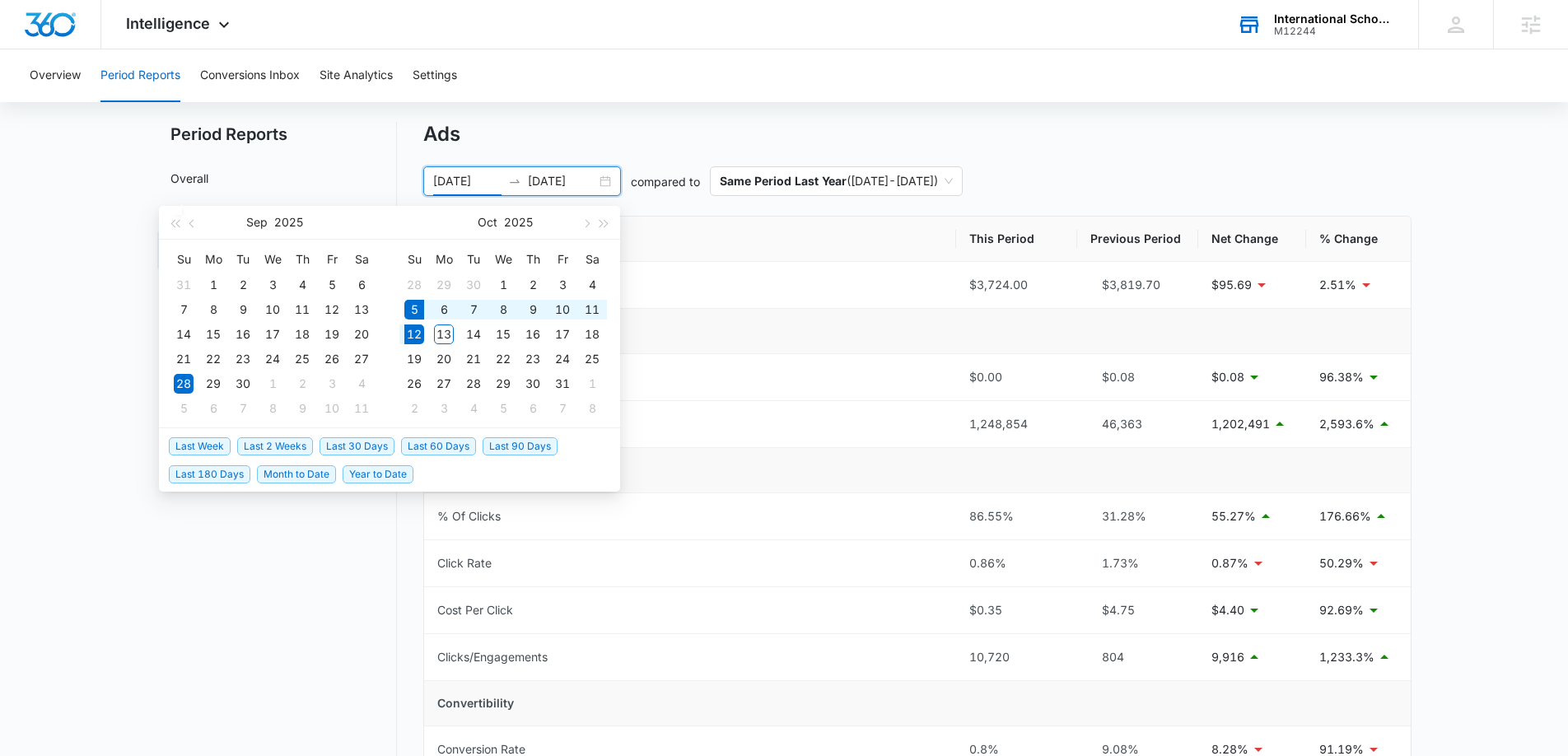
click at [214, 444] on span "Last Week" at bounding box center [199, 446] width 62 height 18
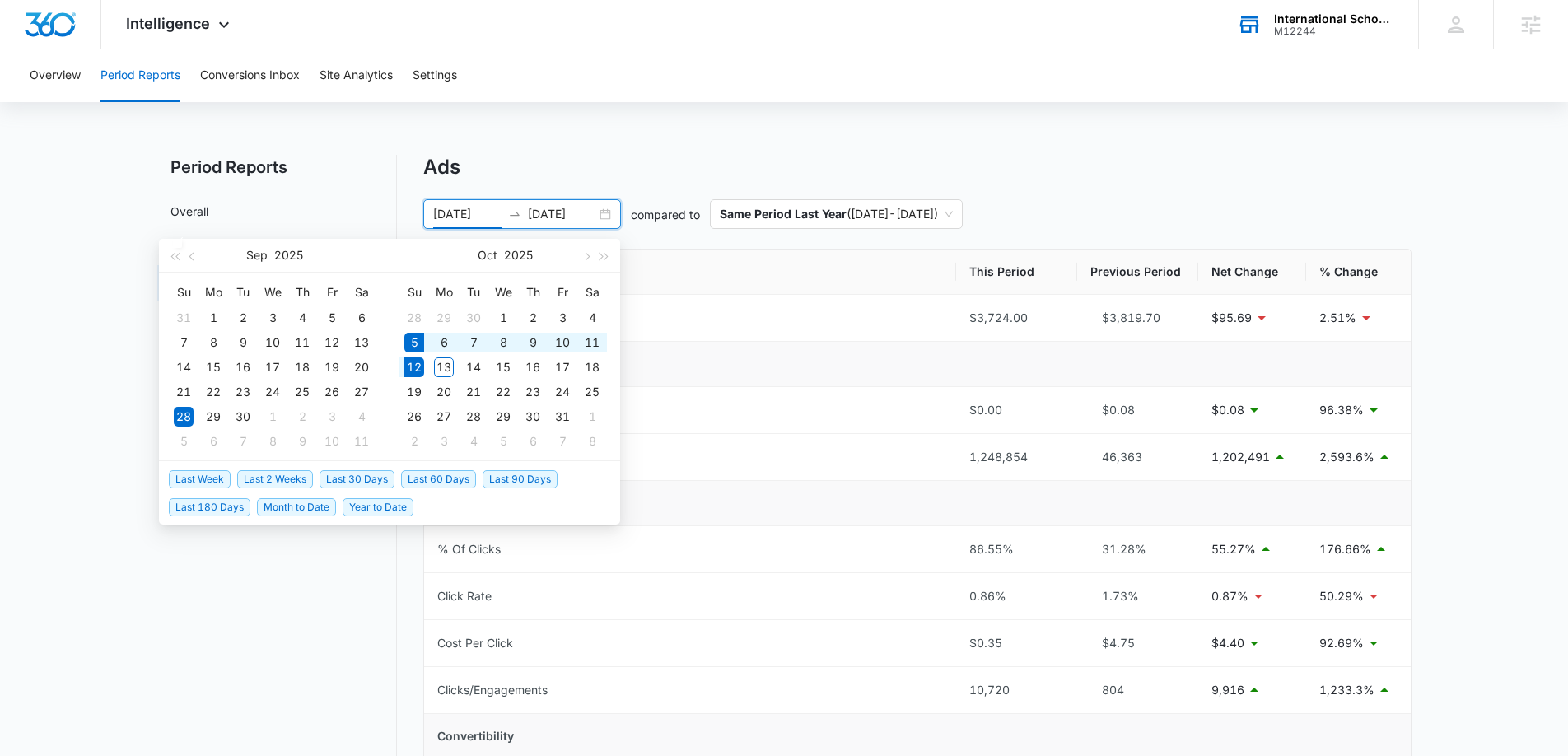
type input "10/05/2025"
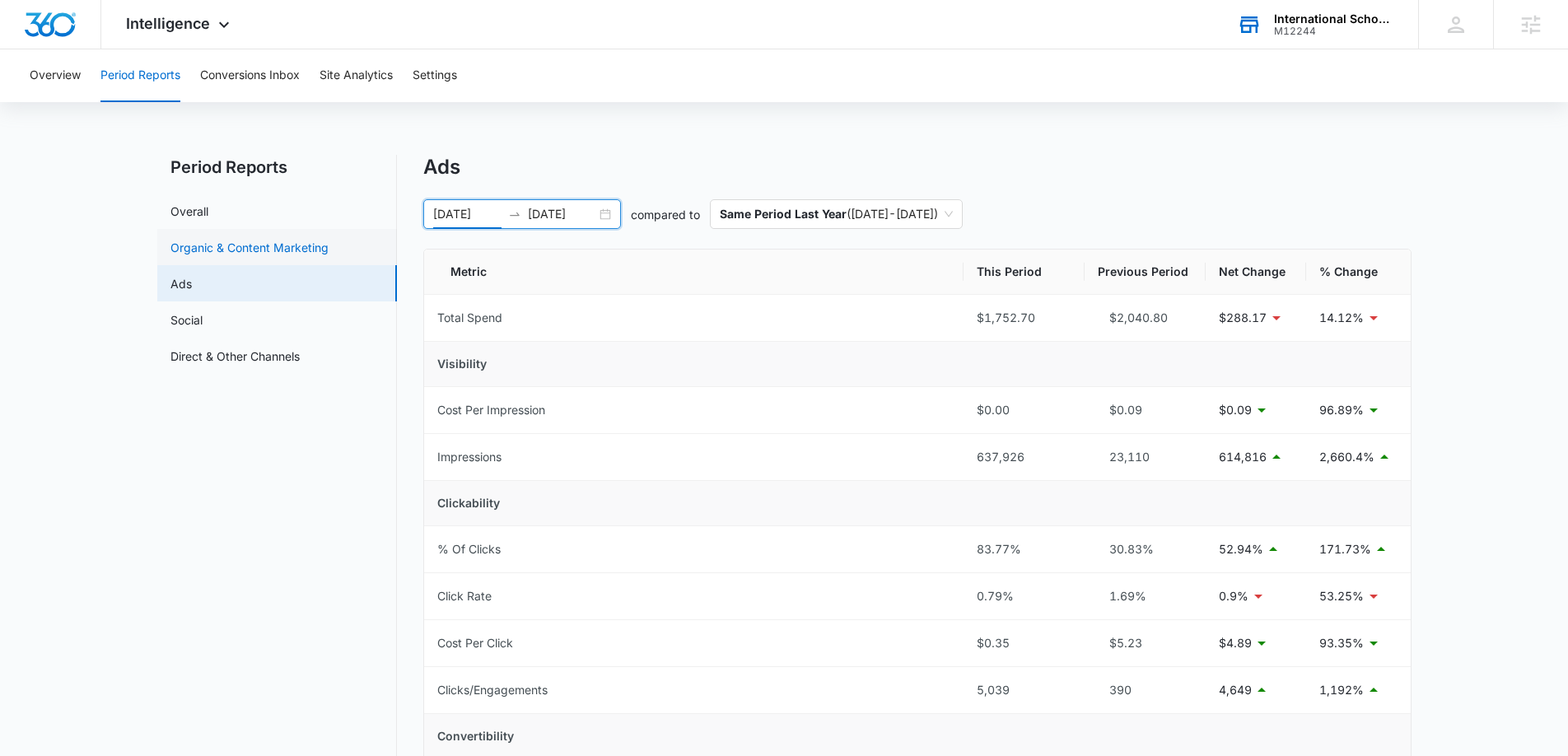
click at [203, 247] on link "Organic & Content Marketing" at bounding box center [249, 247] width 158 height 18
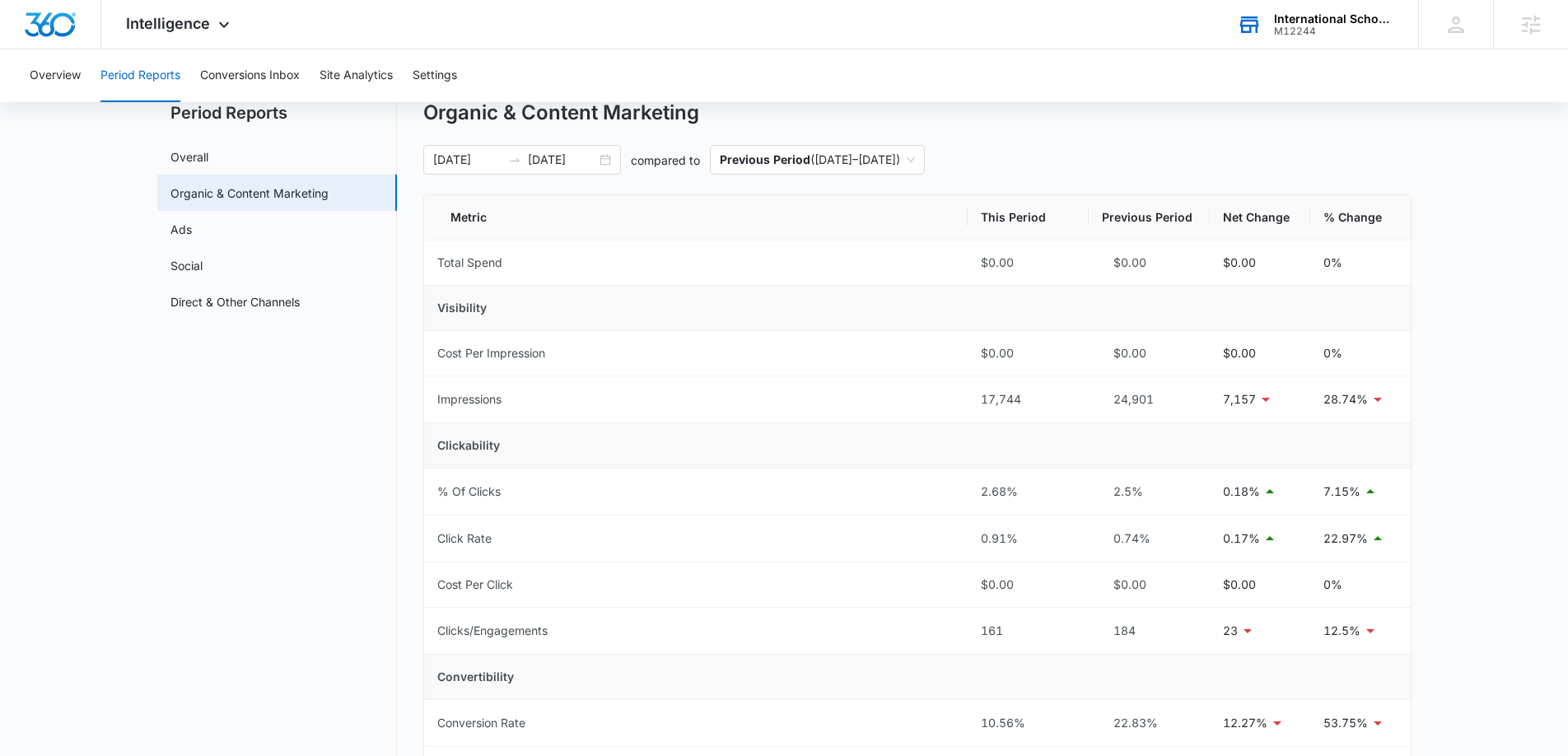
scroll to position [52, 0]
click at [203, 276] on link "Social" at bounding box center [186, 268] width 32 height 18
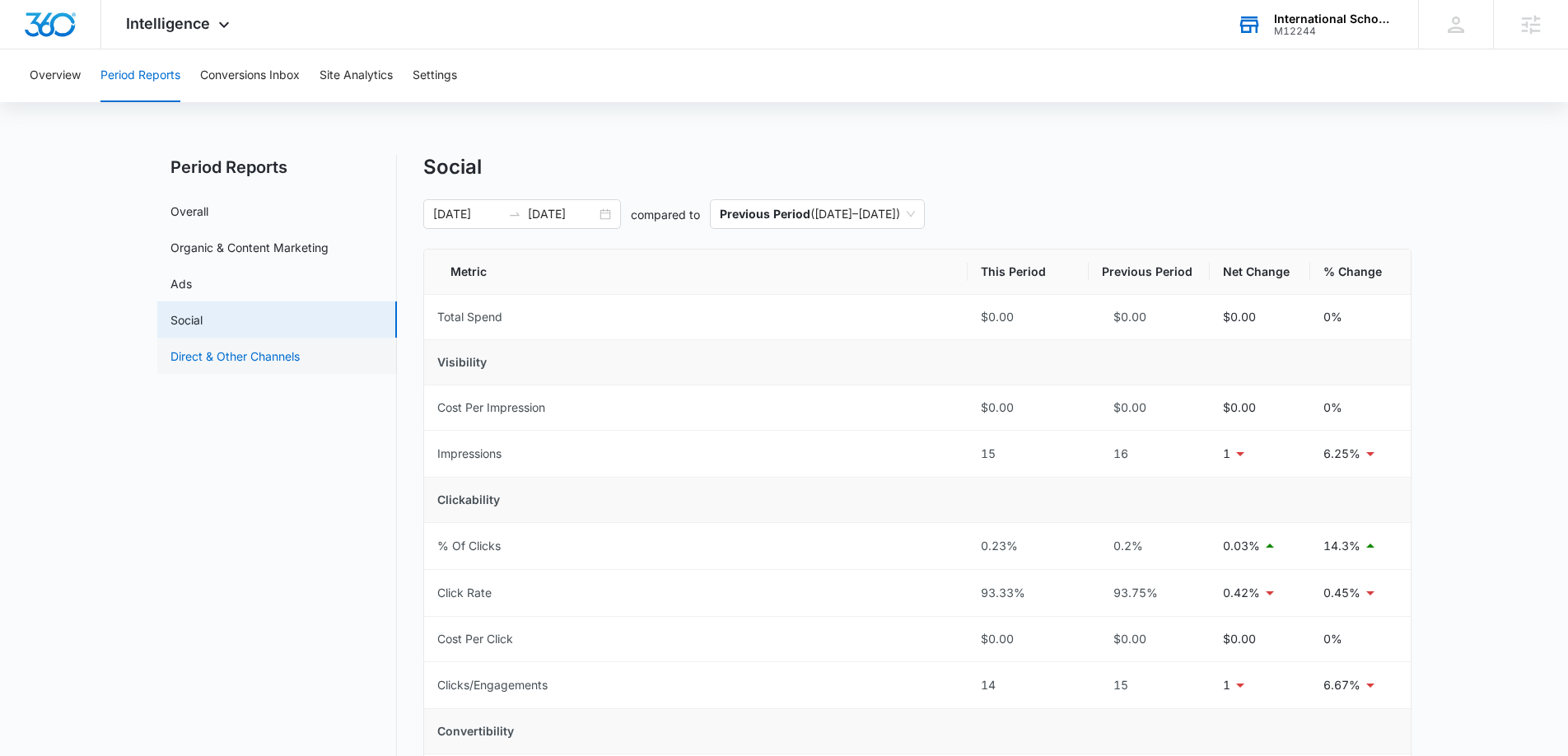
click at [246, 365] on link "Direct & Other Channels" at bounding box center [235, 356] width 129 height 18
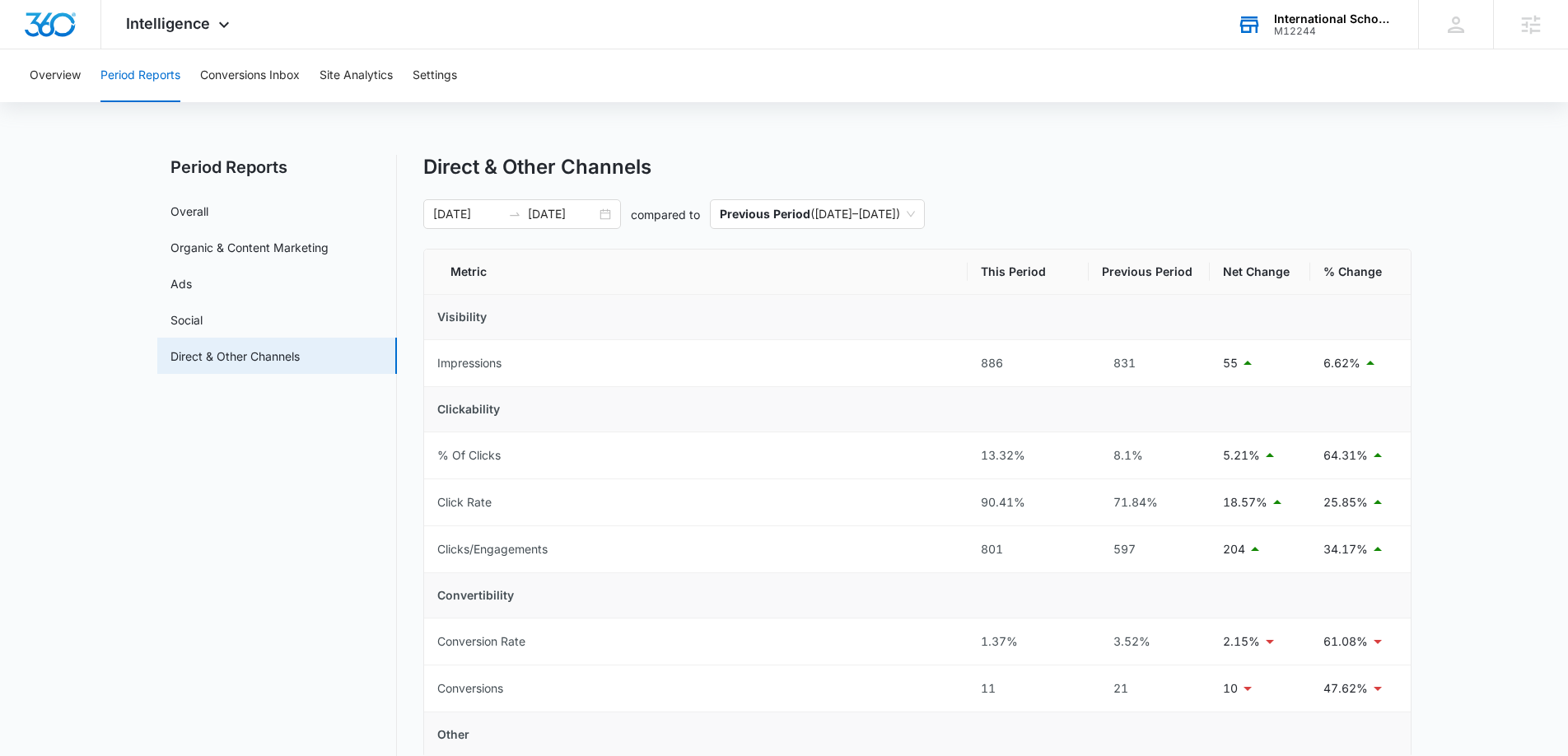
scroll to position [41, 0]
